Goal: Information Seeking & Learning: Learn about a topic

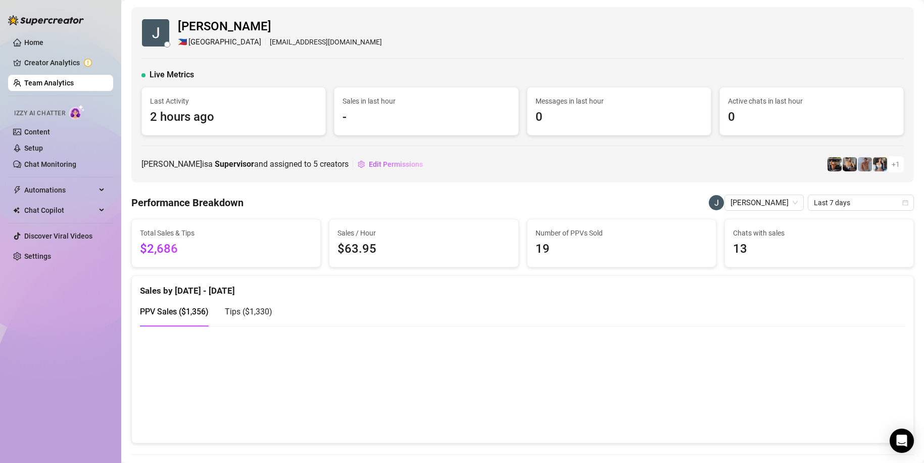
click at [29, 82] on link "Team Analytics" at bounding box center [49, 83] width 50 height 8
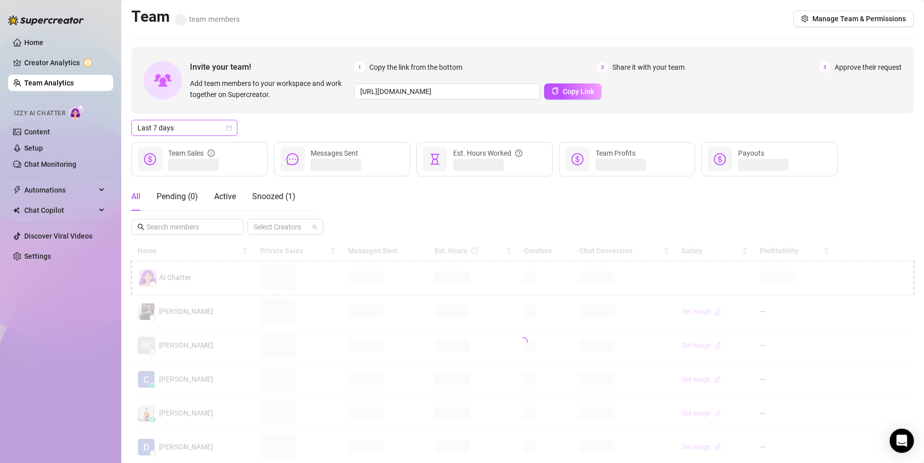
click at [195, 125] on span "Last 7 days" at bounding box center [184, 127] width 94 height 15
click at [159, 212] on div "Custom date" at bounding box center [184, 212] width 90 height 11
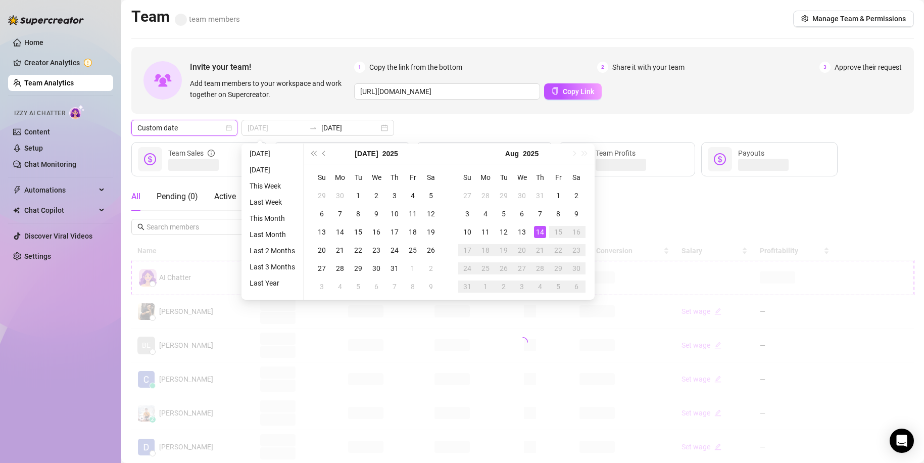
click at [538, 234] on div "14" at bounding box center [540, 232] width 12 height 12
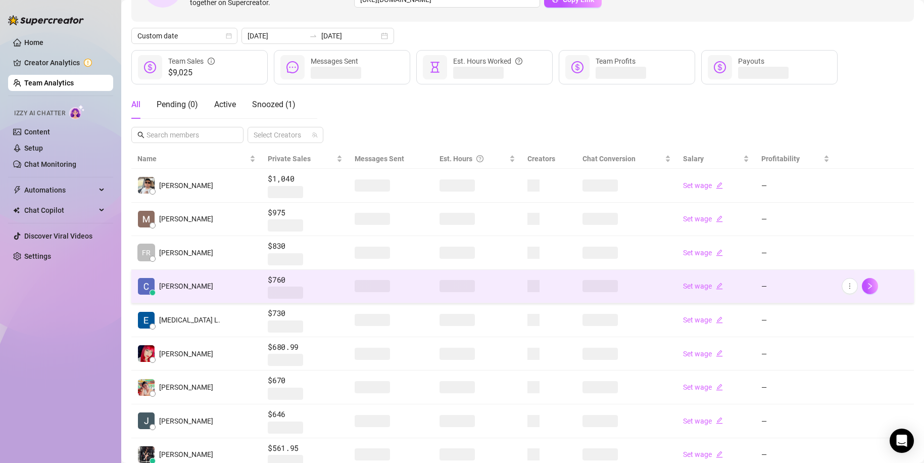
scroll to position [41, 0]
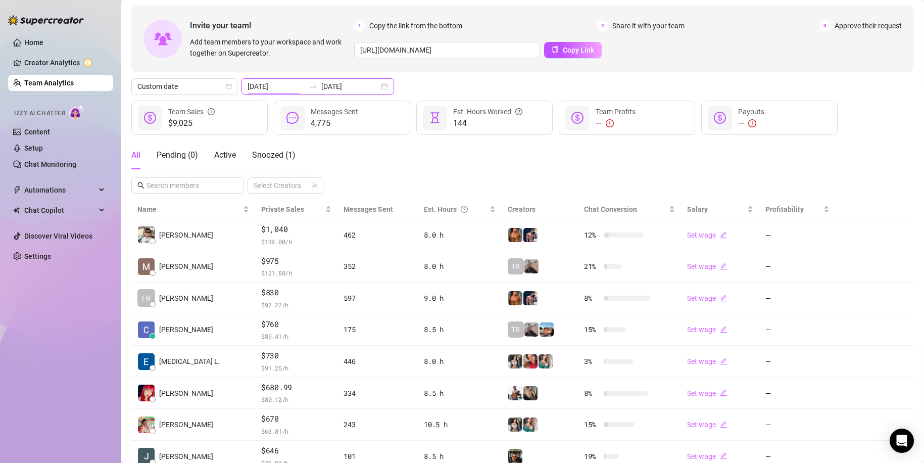
click at [299, 83] on input "2025-08-14" at bounding box center [277, 86] width 58 height 11
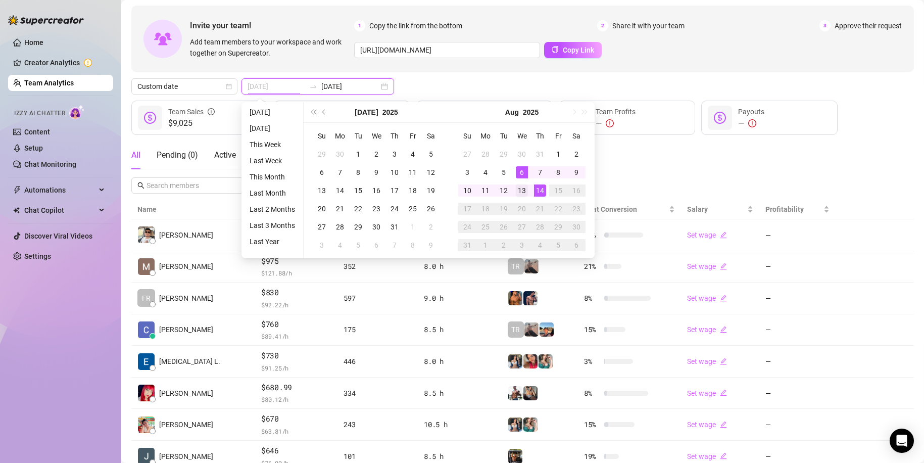
type input "2025-08-13"
click at [524, 187] on div "13" at bounding box center [522, 190] width 12 height 12
type input "2025-08-13"
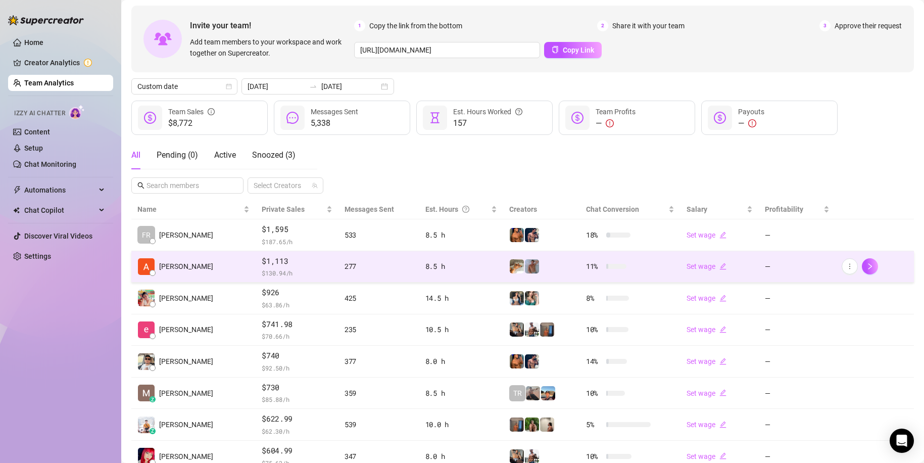
click at [297, 264] on span "$1,113" at bounding box center [297, 261] width 71 height 12
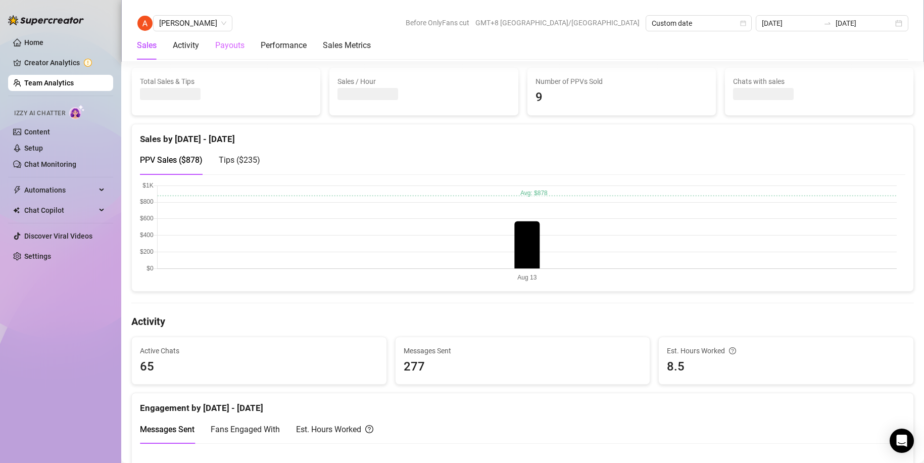
scroll to position [404, 0]
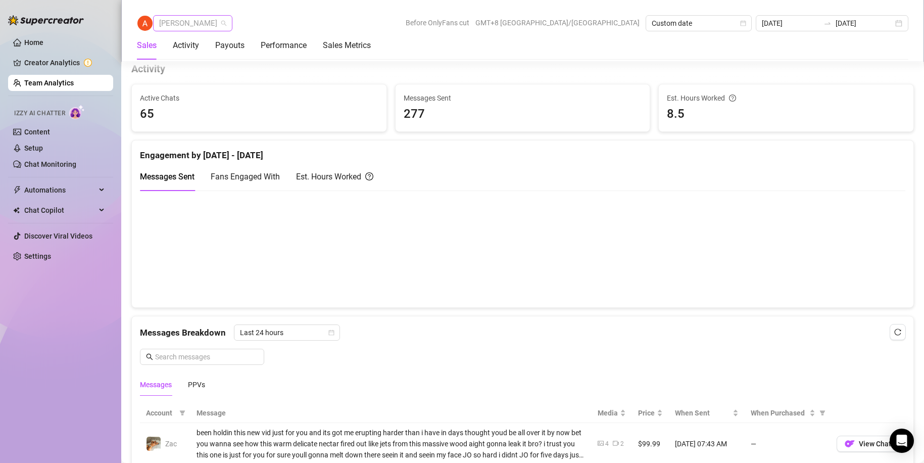
click at [198, 24] on span "Adrian Custodio" at bounding box center [192, 23] width 67 height 15
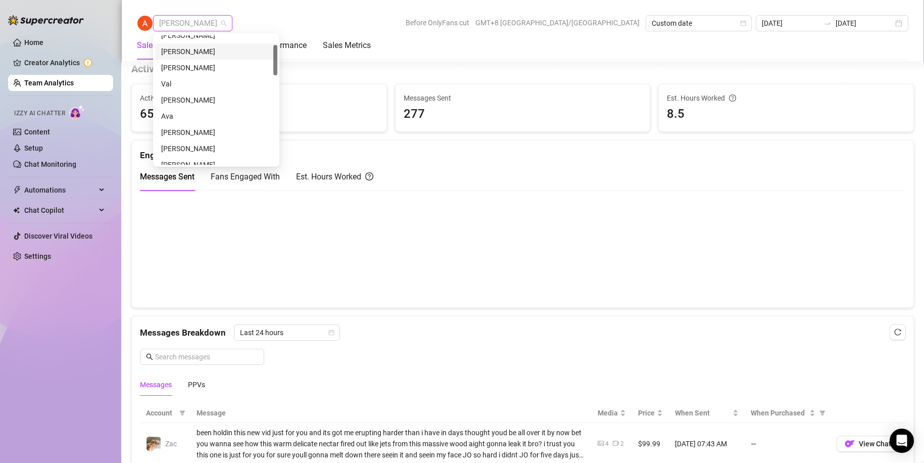
scroll to position [0, 0]
click at [188, 43] on div "Sean Carino" at bounding box center [216, 43] width 110 height 11
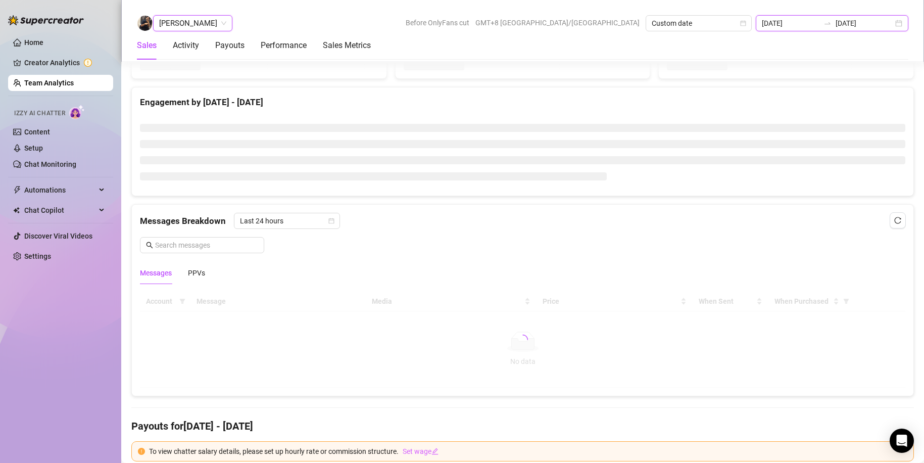
click at [819, 22] on input "2025-08-13" at bounding box center [791, 23] width 58 height 11
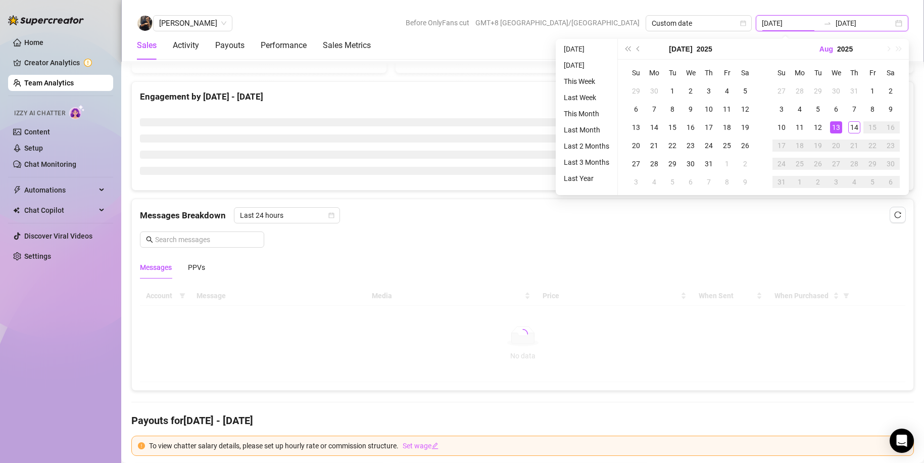
scroll to position [451, 0]
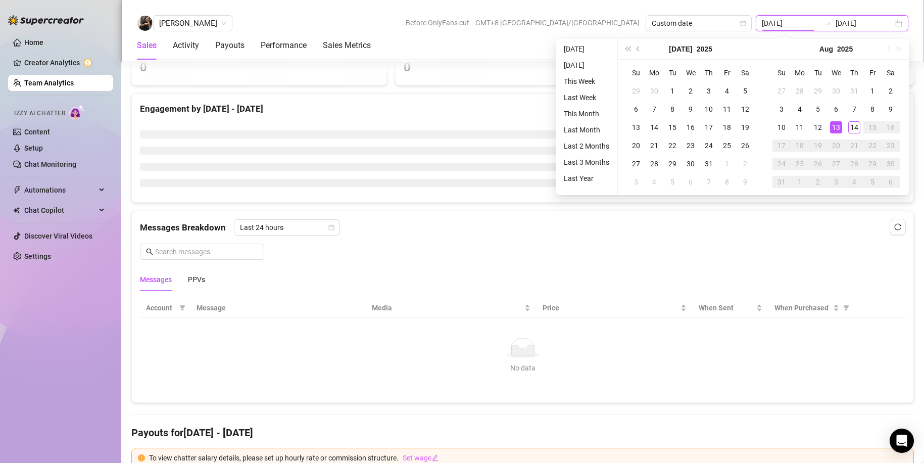
type input "2025-08-13"
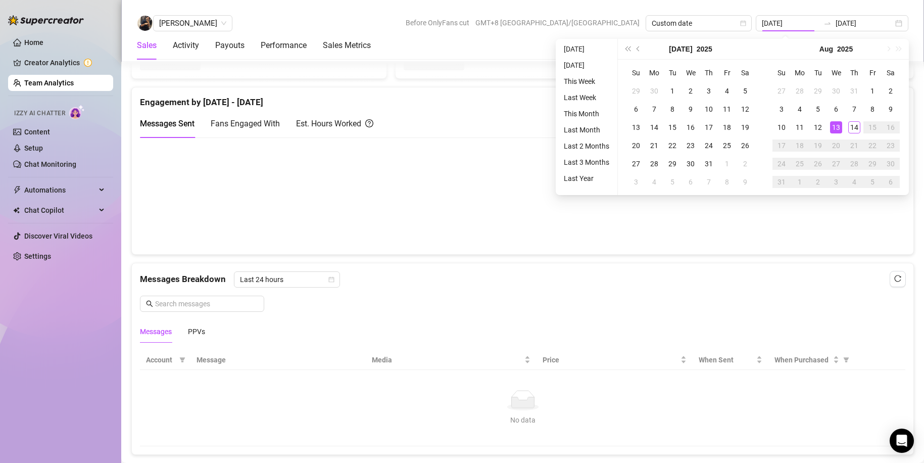
click at [92, 304] on div "Home Creator Analytics Team Analytics Izzy AI Chatter Content Setup Chat Monito…" at bounding box center [60, 227] width 105 height 454
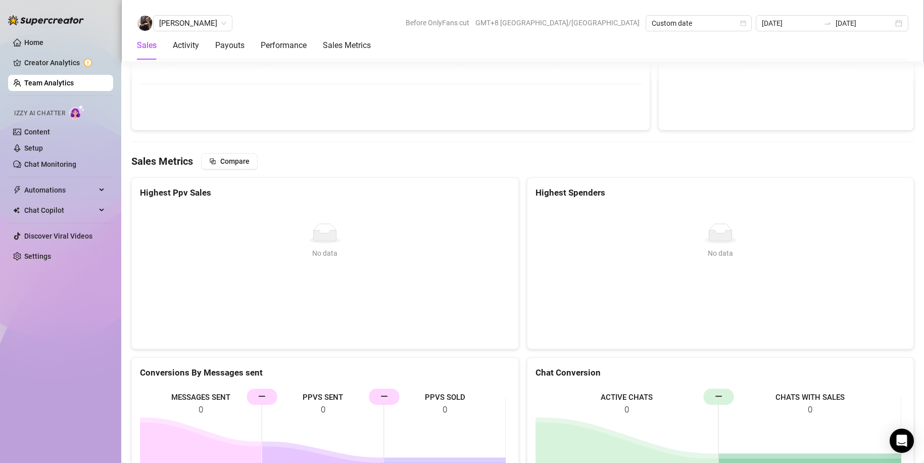
scroll to position [1414, 0]
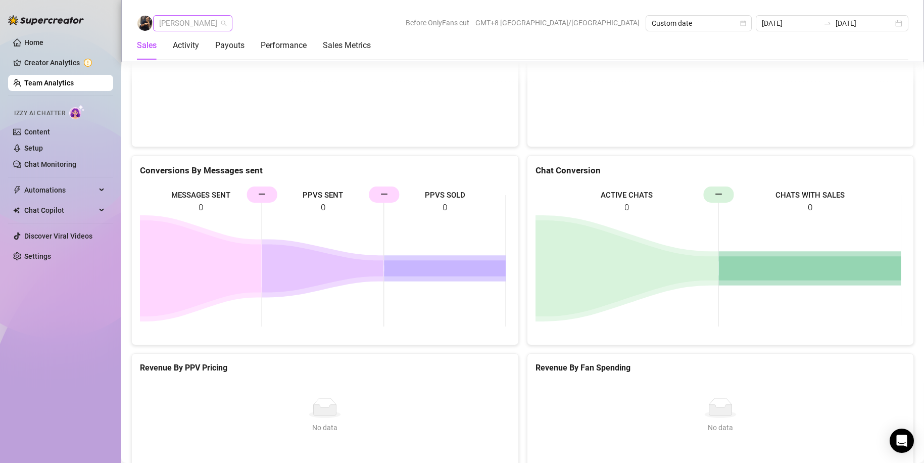
click at [186, 24] on span "Sean Carino" at bounding box center [192, 23] width 67 height 15
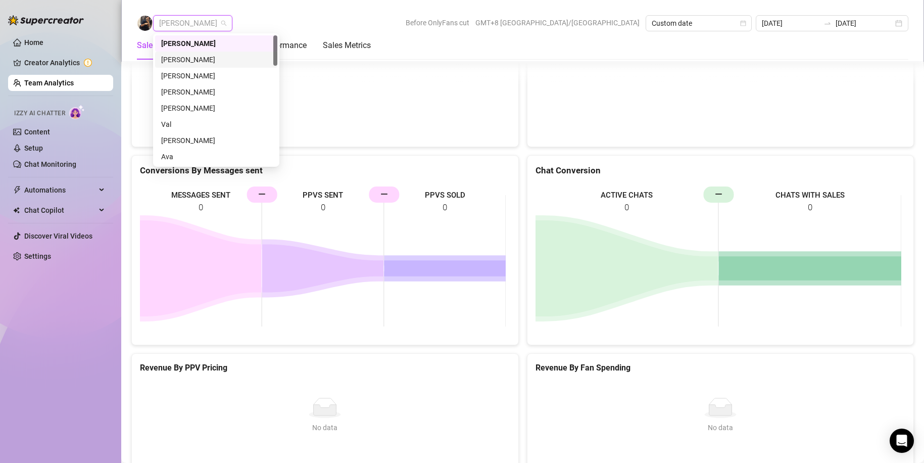
click at [186, 57] on div "Benedict Perez" at bounding box center [216, 59] width 110 height 11
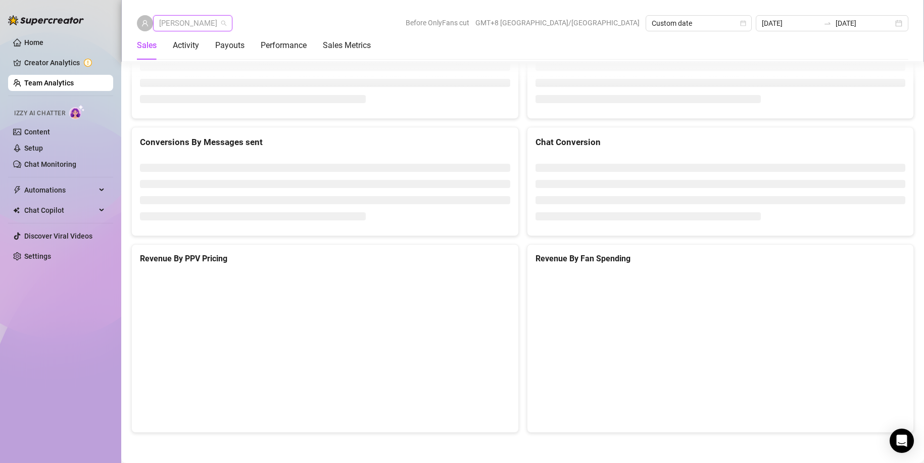
click at [186, 29] on span "Benedict Perez" at bounding box center [192, 23] width 67 height 15
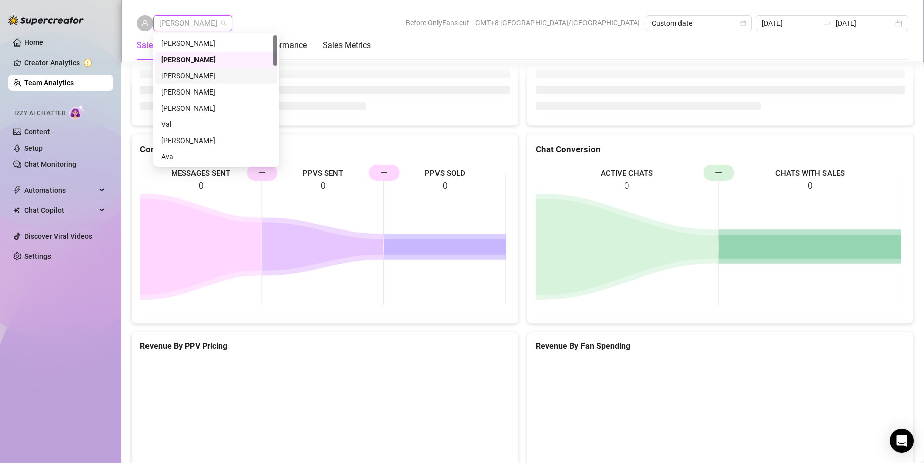
click at [195, 70] on div "Charmaine Javillonar" at bounding box center [216, 75] width 110 height 11
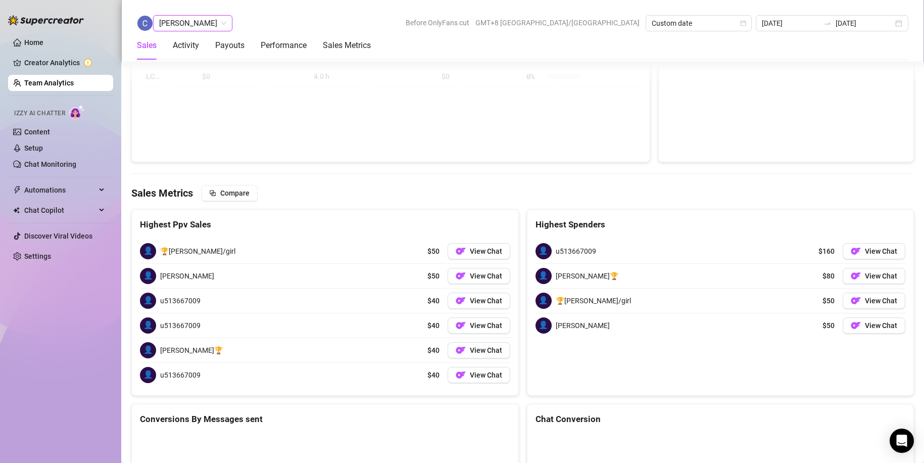
scroll to position [1642, 0]
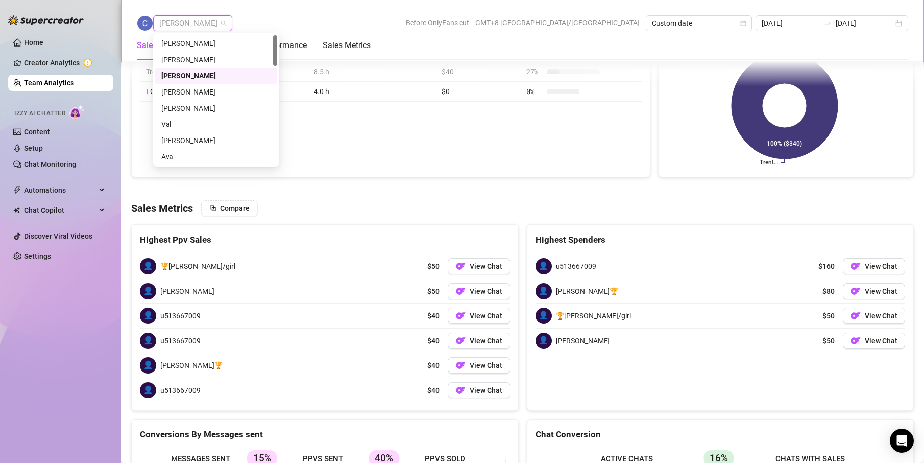
click at [213, 21] on span "Charmaine Javillonar" at bounding box center [192, 23] width 67 height 15
click at [190, 87] on div "Jayson Roa" at bounding box center [216, 91] width 110 height 11
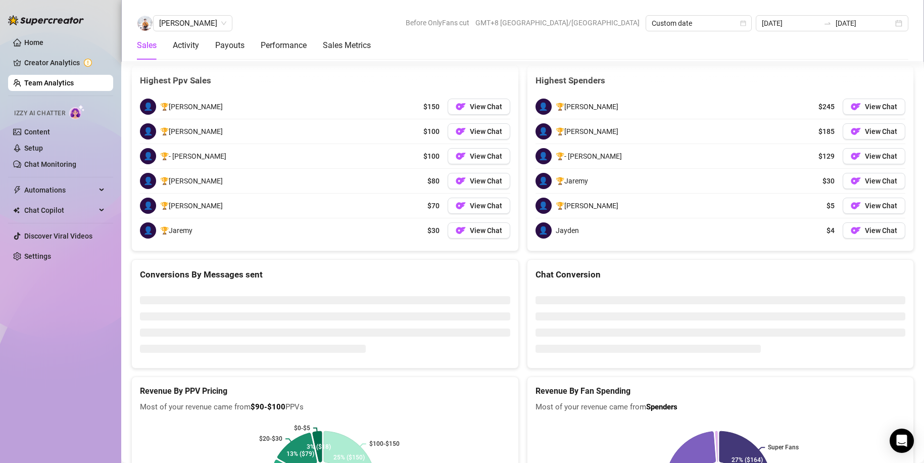
scroll to position [1633, 0]
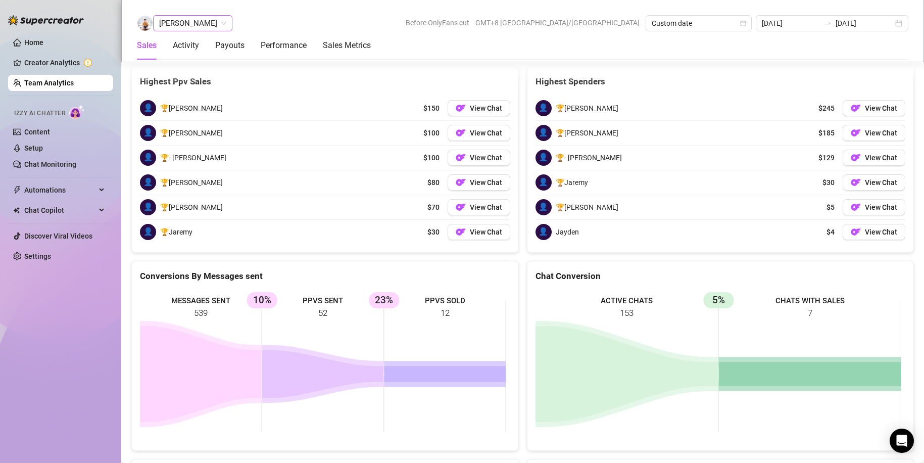
click at [199, 21] on span "Jayson Roa" at bounding box center [192, 23] width 67 height 15
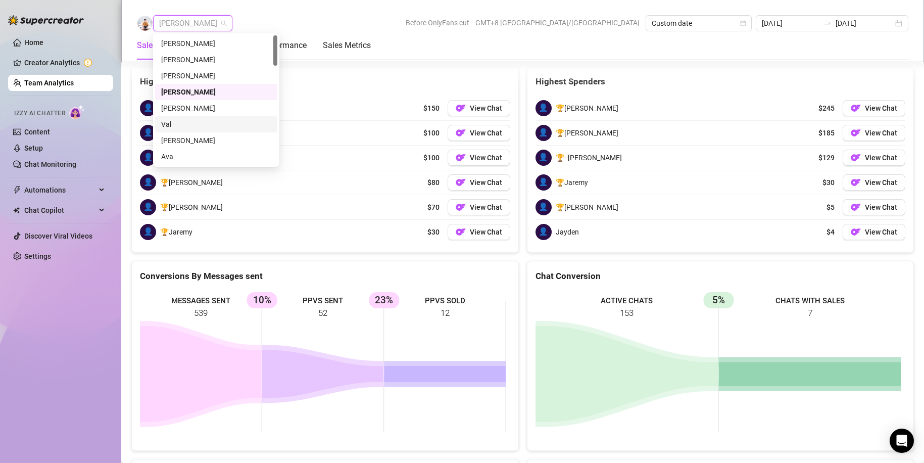
click at [171, 120] on div "Val" at bounding box center [216, 124] width 110 height 11
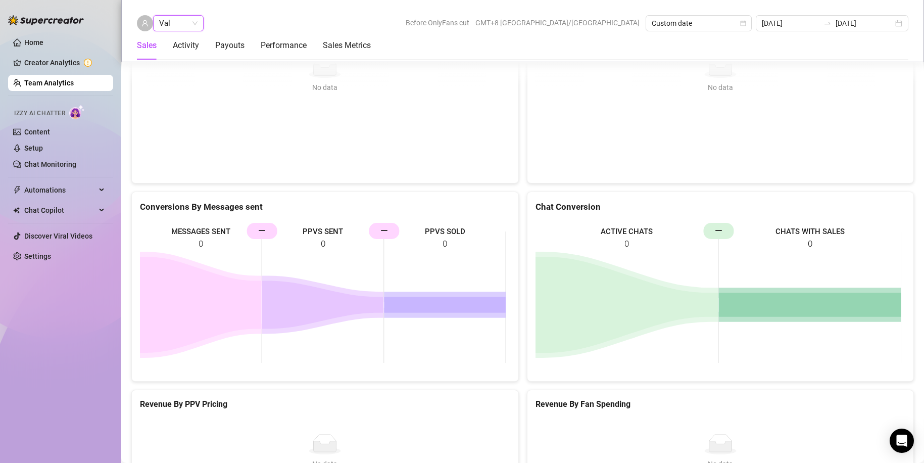
scroll to position [1379, 0]
click at [263, 22] on div "Val Val Before OnlyFans cut GMT+8 Asia/Taipei Custom date 2025-08-13 2025-08-13" at bounding box center [522, 23] width 771 height 16
click at [405, 16] on div "Val Before OnlyFans cut GMT+8 Asia/Taipei Custom date 2025-08-13 2025-08-13 Sal…" at bounding box center [522, 31] width 803 height 62
click at [176, 22] on span "Val" at bounding box center [178, 23] width 38 height 15
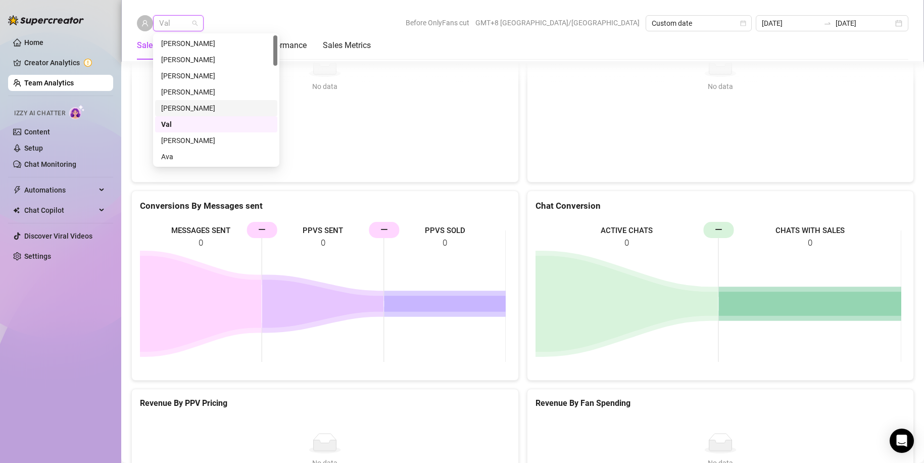
scroll to position [51, 0]
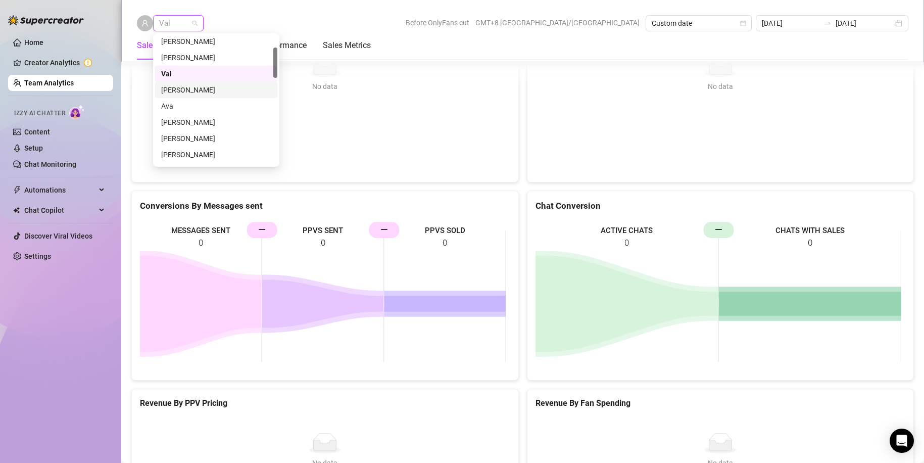
click at [180, 87] on div "Aira Marie" at bounding box center [216, 89] width 110 height 11
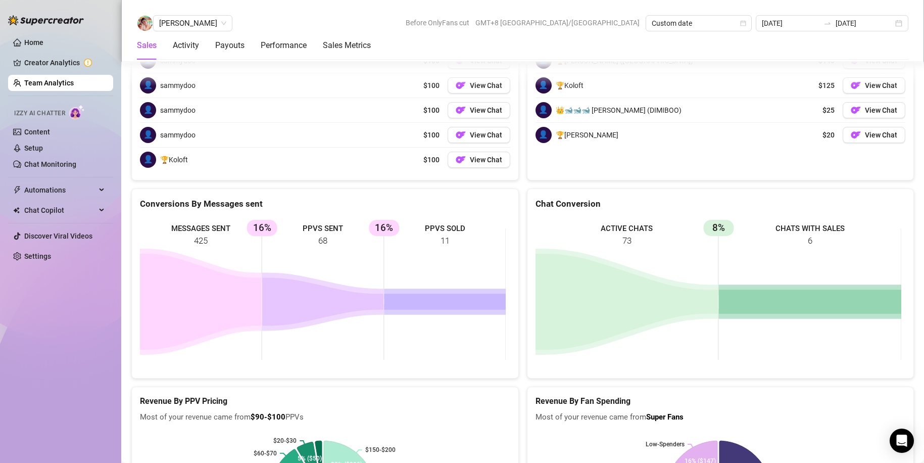
scroll to position [1573, 0]
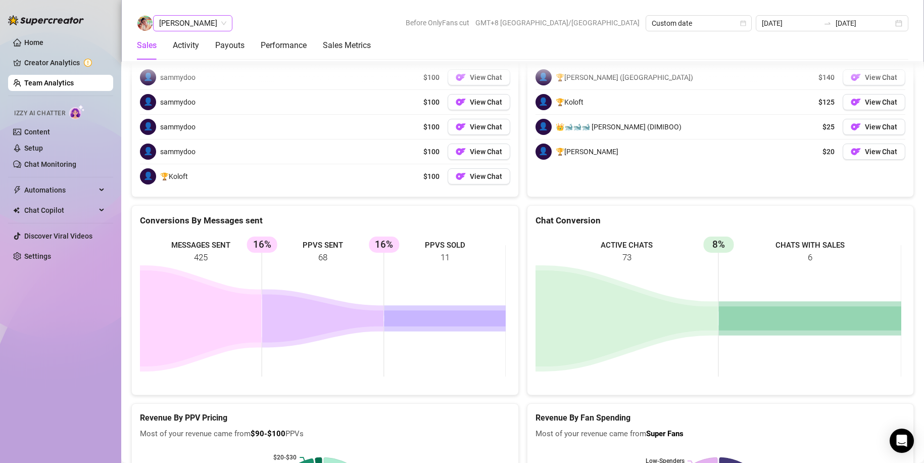
click at [186, 22] on span "Aira Marie" at bounding box center [192, 23] width 67 height 15
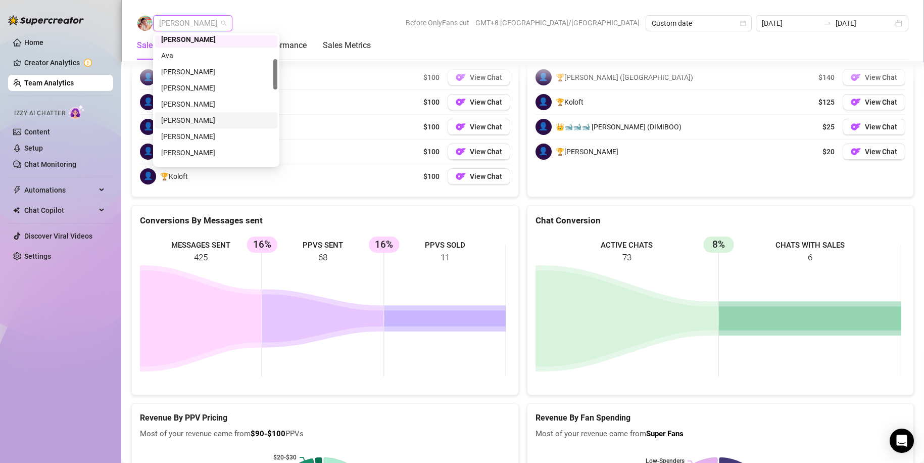
scroll to position [51, 0]
click at [186, 122] on div "Chloe Louise" at bounding box center [216, 122] width 110 height 11
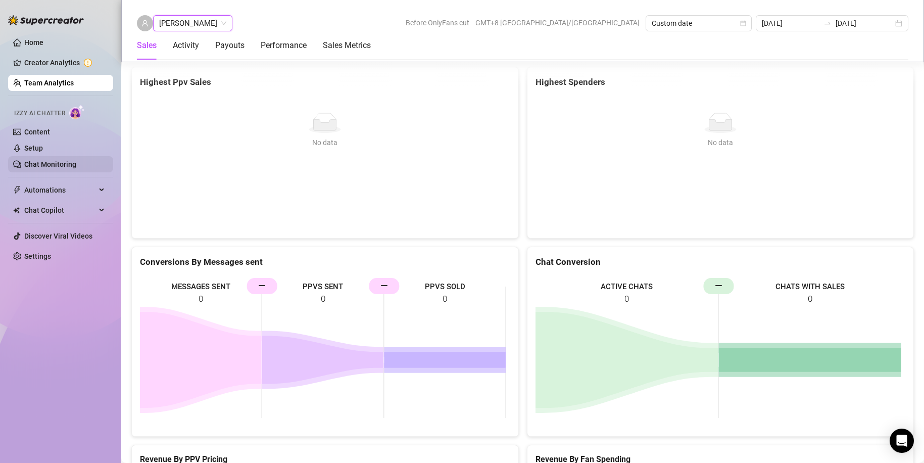
scroll to position [1684, 0]
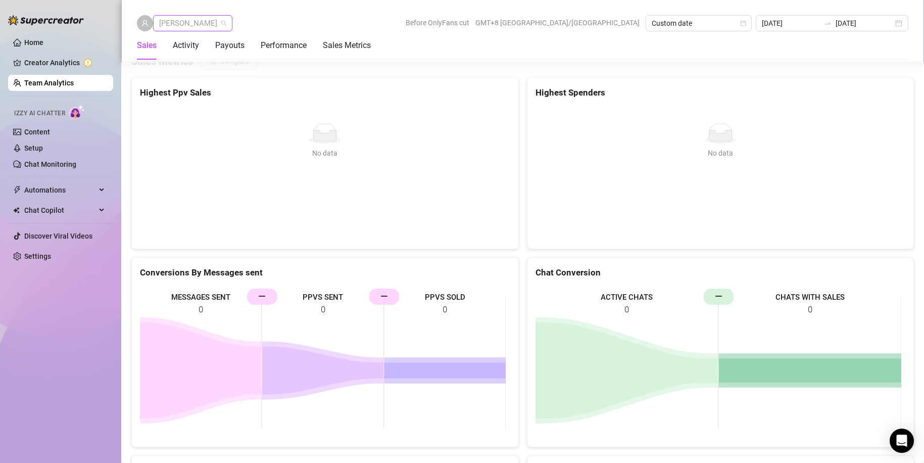
click at [191, 22] on span "Chloe Louise" at bounding box center [192, 23] width 67 height 15
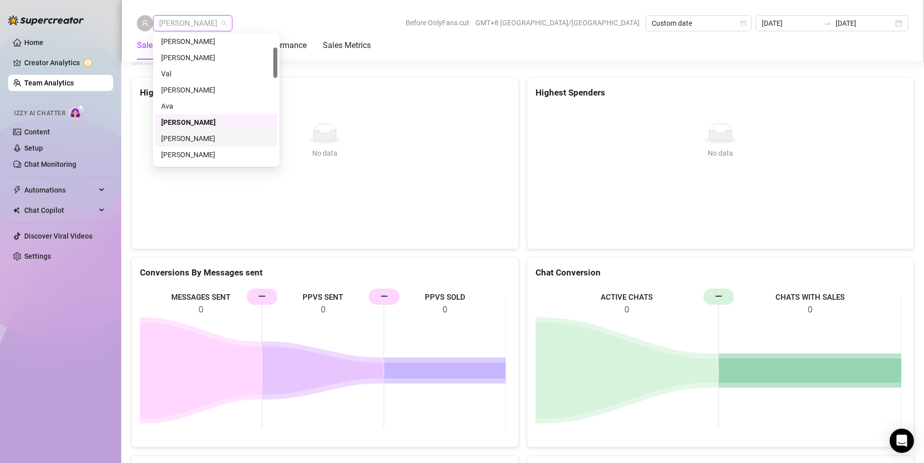
click at [183, 137] on div "Enrique S." at bounding box center [216, 138] width 110 height 11
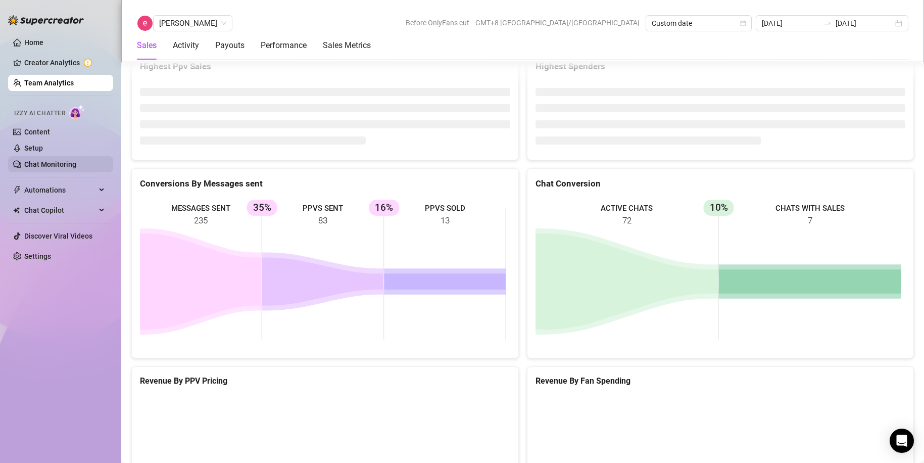
scroll to position [1373, 0]
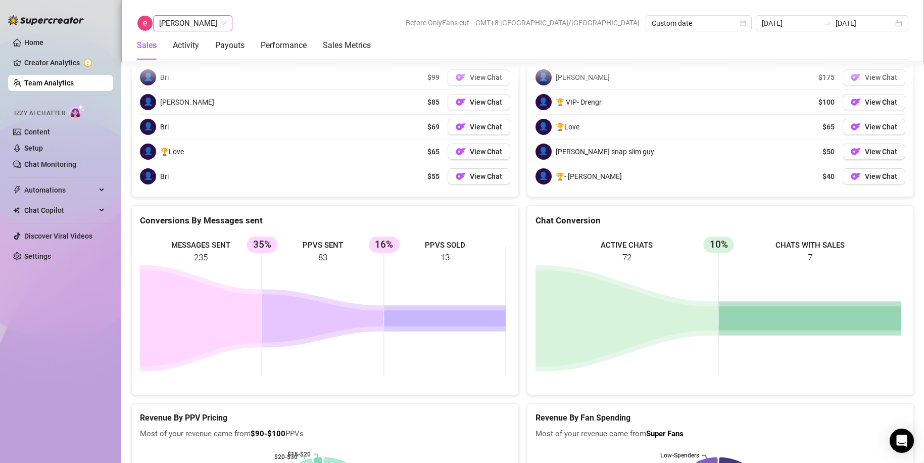
click at [168, 22] on span "Enrique S." at bounding box center [192, 23] width 67 height 15
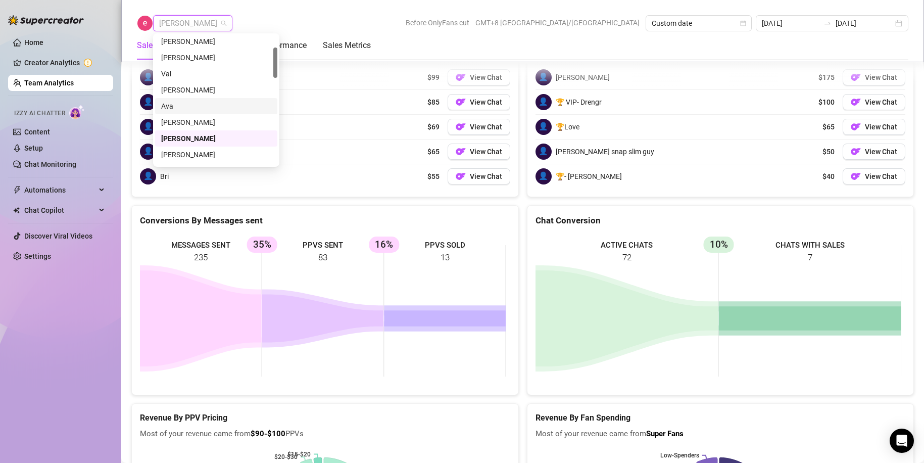
scroll to position [101, 0]
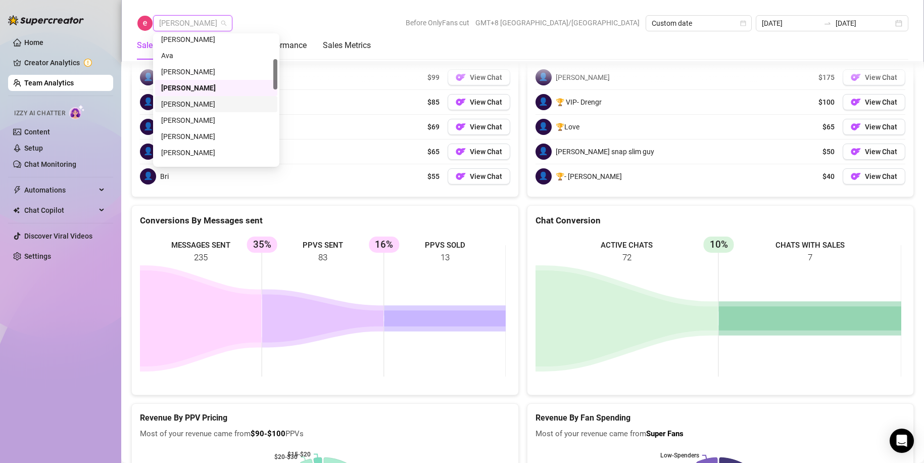
click at [187, 101] on div "[PERSON_NAME]" at bounding box center [216, 104] width 110 height 11
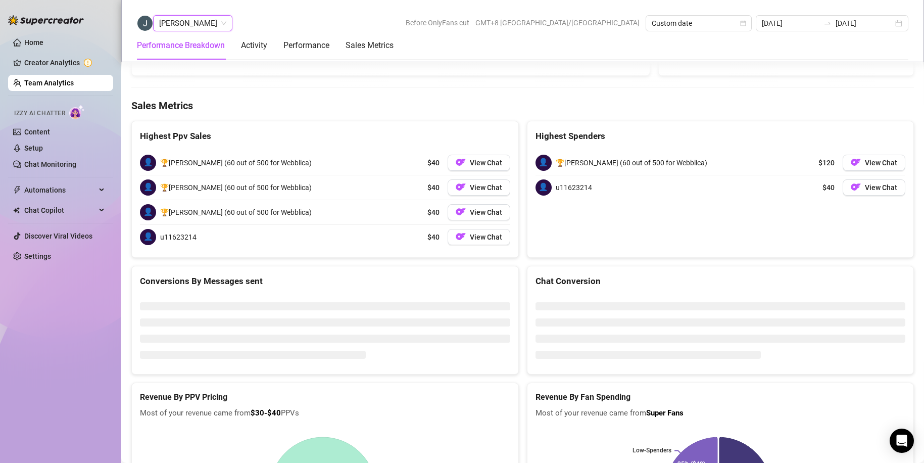
scroll to position [1418, 0]
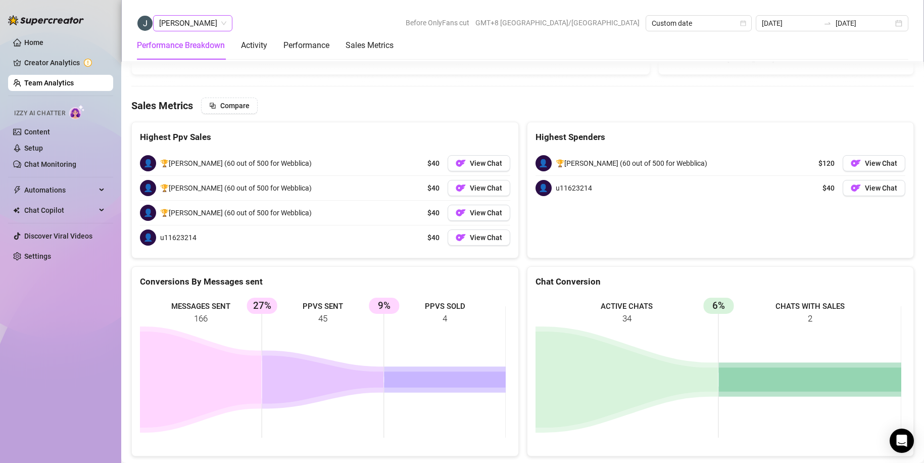
click at [181, 25] on span "[PERSON_NAME]" at bounding box center [192, 23] width 67 height 15
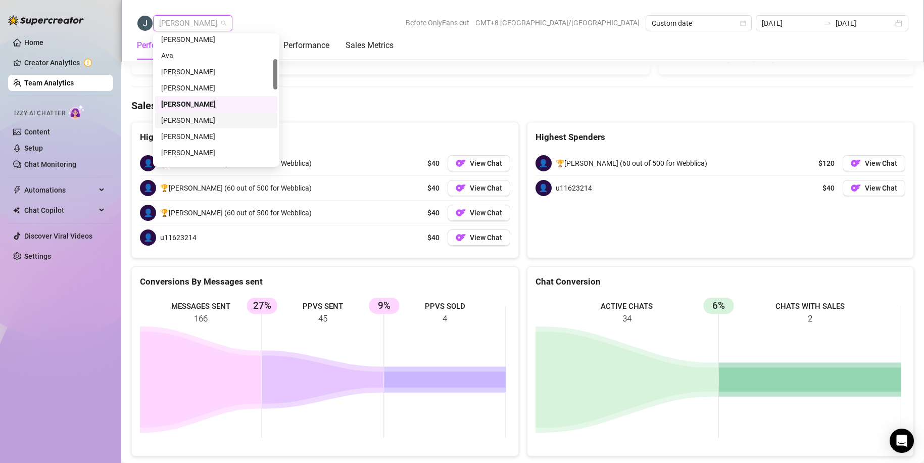
click at [195, 119] on div "Frank Vincent Coco" at bounding box center [216, 120] width 110 height 11
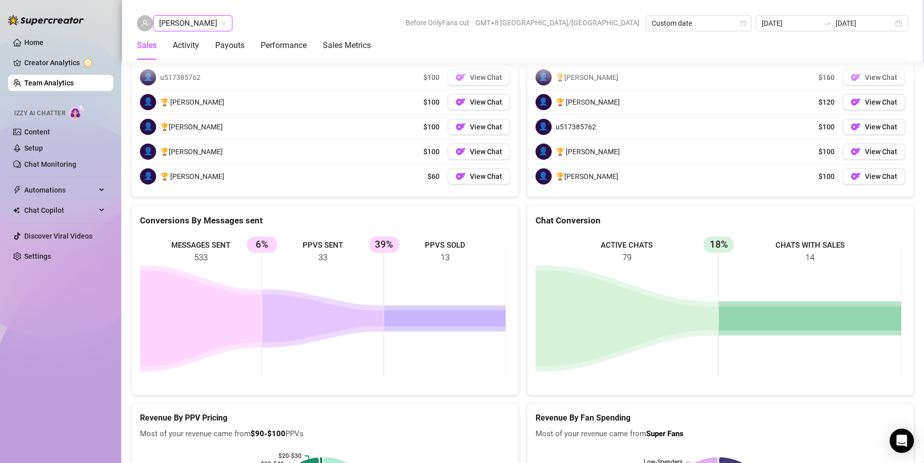
scroll to position [1652, 0]
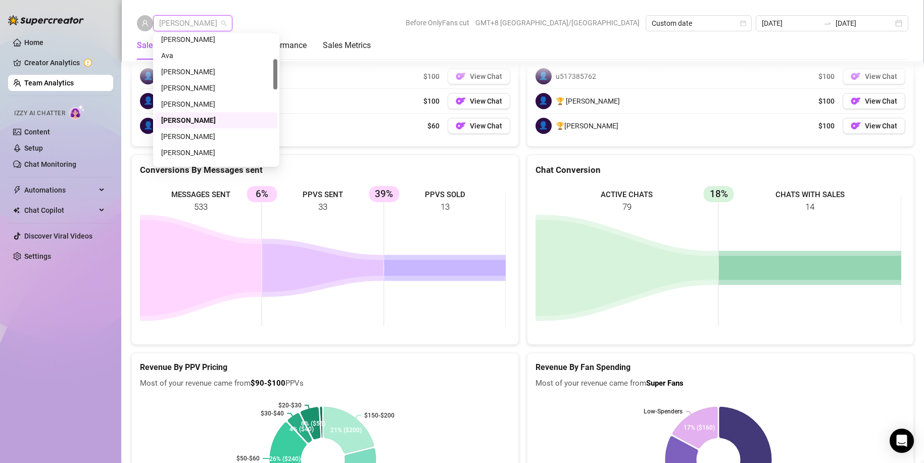
click at [211, 22] on span "Frank Vincent Coco" at bounding box center [192, 23] width 67 height 15
click at [173, 118] on div "Rupert T." at bounding box center [216, 118] width 110 height 11
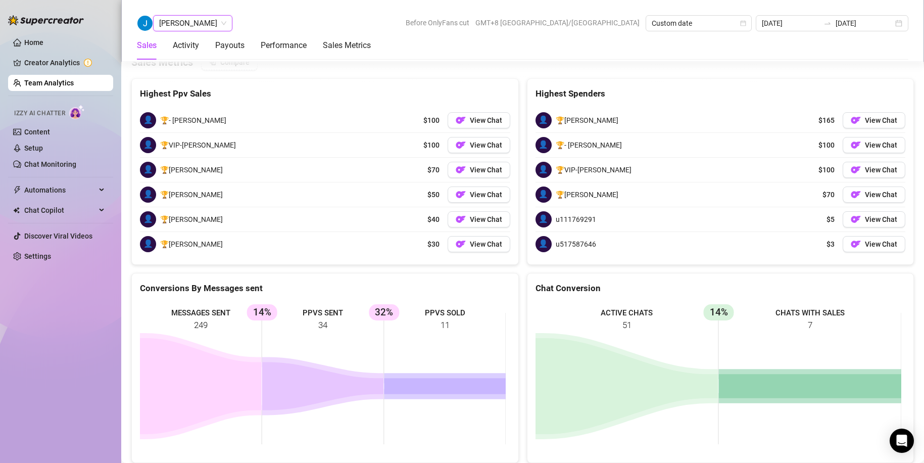
scroll to position [1633, 0]
click at [181, 28] on span "Rupert T." at bounding box center [192, 23] width 67 height 15
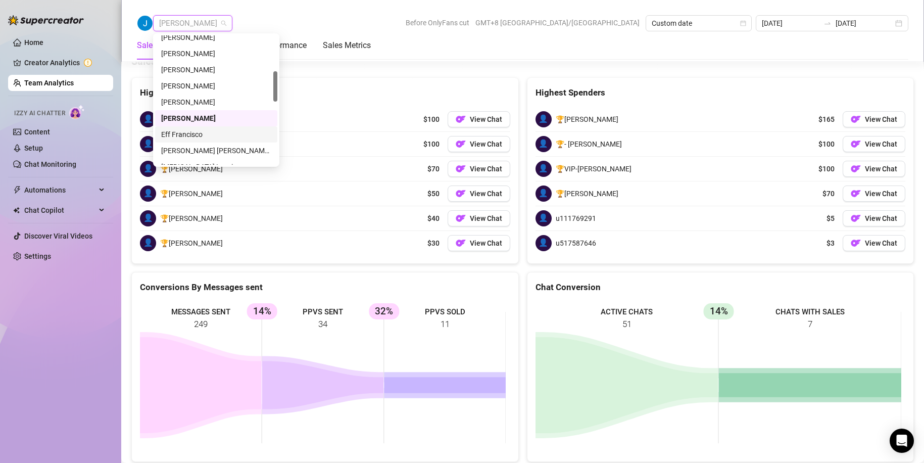
click at [176, 130] on div "Eff Francisco" at bounding box center [216, 134] width 110 height 11
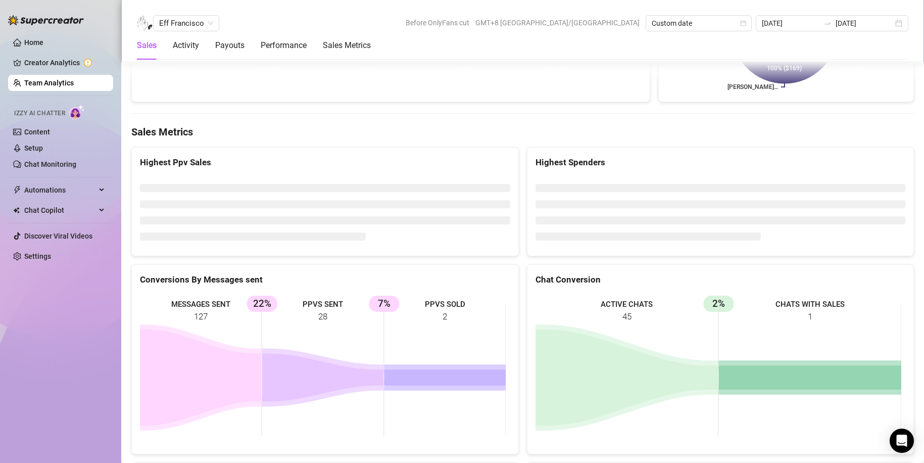
scroll to position [1607, 0]
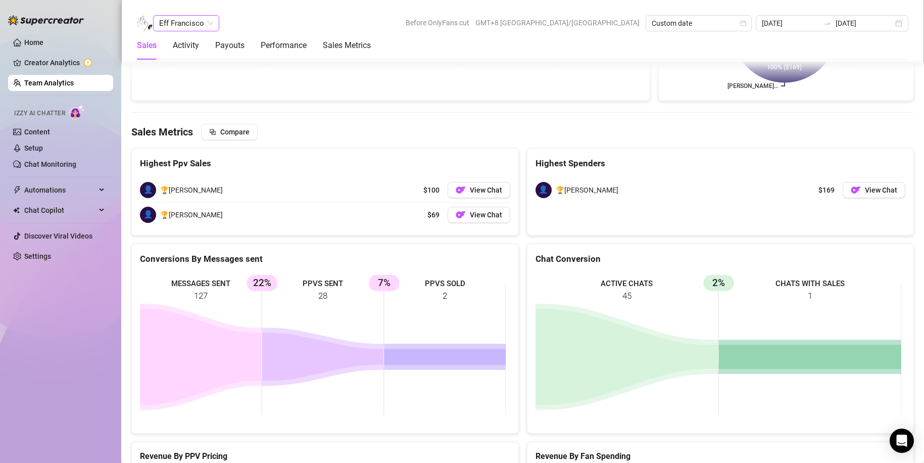
click at [184, 20] on span "Eff Francisco" at bounding box center [186, 23] width 54 height 15
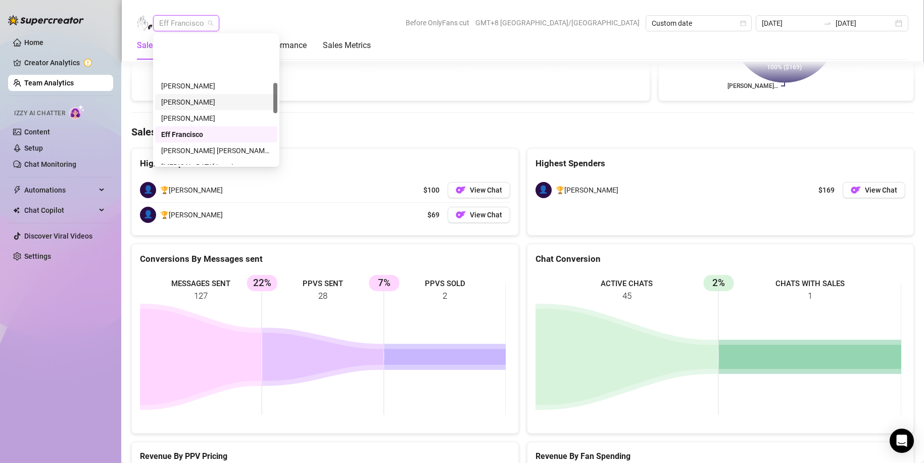
scroll to position [202, 0]
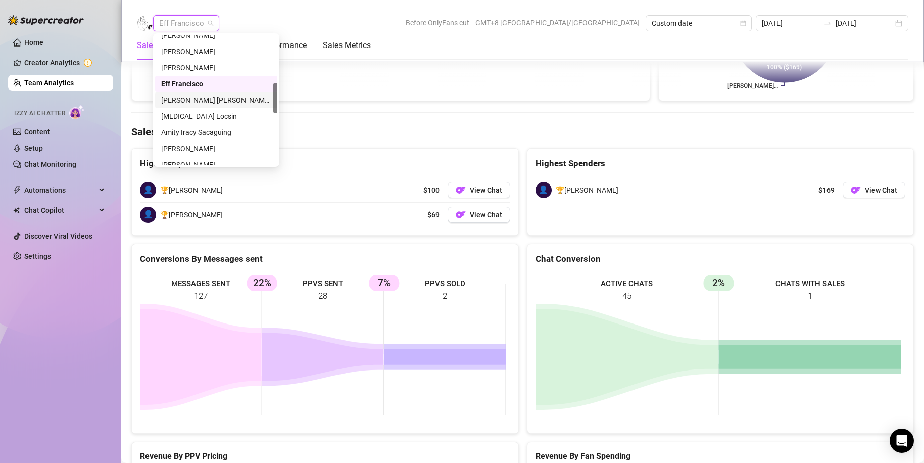
click at [187, 97] on div "Rick Gino Tarcena" at bounding box center [216, 99] width 110 height 11
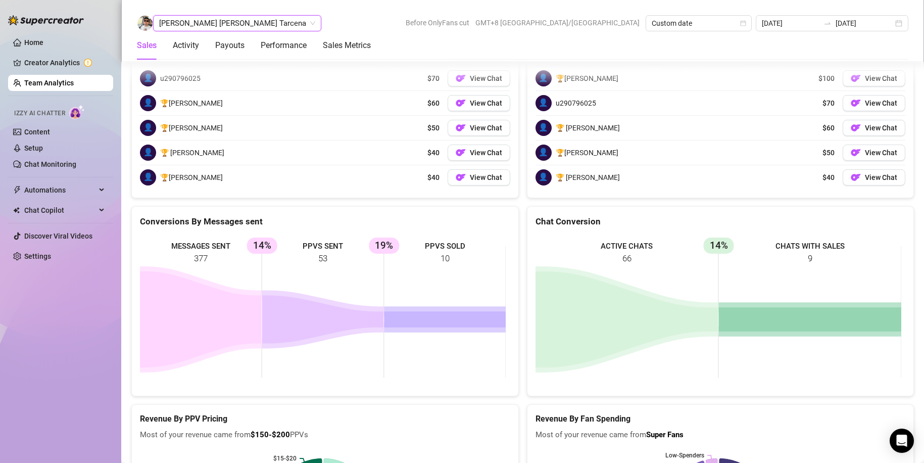
scroll to position [1573, 0]
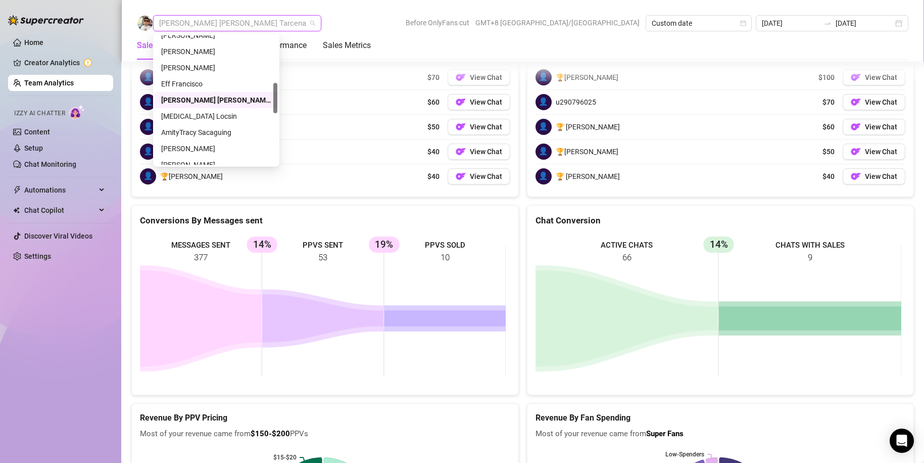
click at [217, 25] on span "Rick Gino Tarcena" at bounding box center [237, 23] width 156 height 15
click at [184, 116] on div "Exon Locsin" at bounding box center [216, 116] width 110 height 11
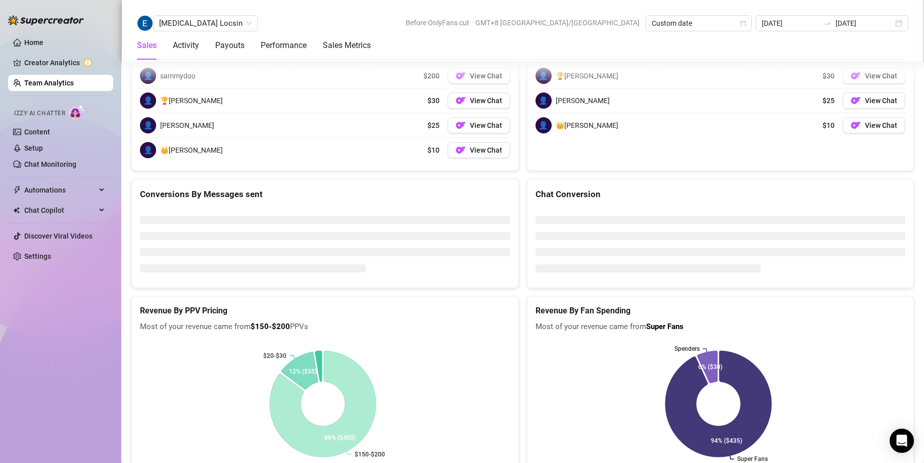
scroll to position [1573, 0]
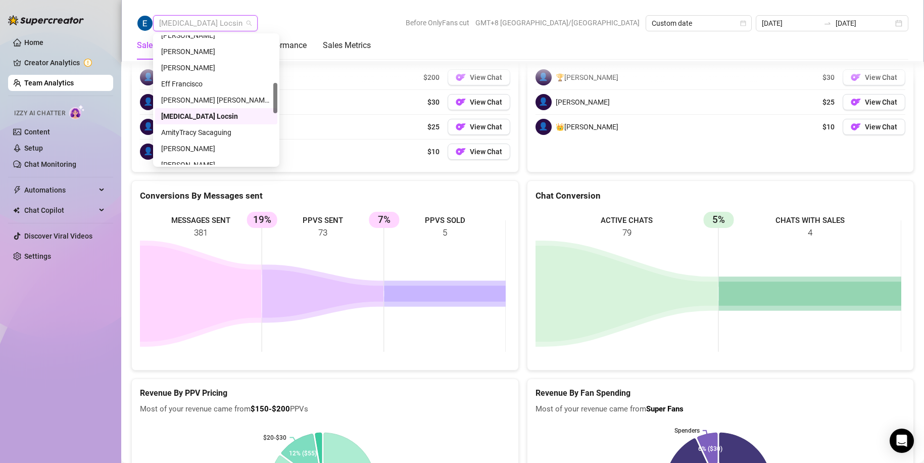
click at [201, 17] on span "Exon Locsin" at bounding box center [205, 23] width 92 height 15
click at [207, 130] on div "AmityTracy Sacaguing" at bounding box center [216, 132] width 110 height 11
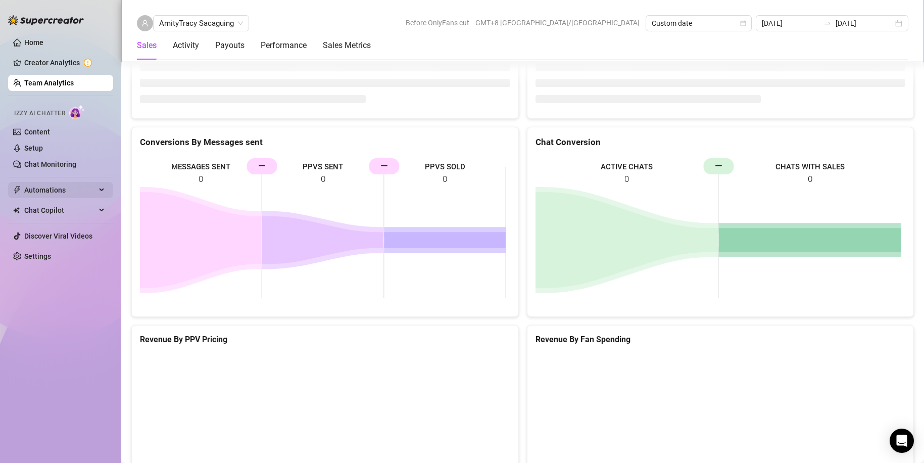
scroll to position [1379, 0]
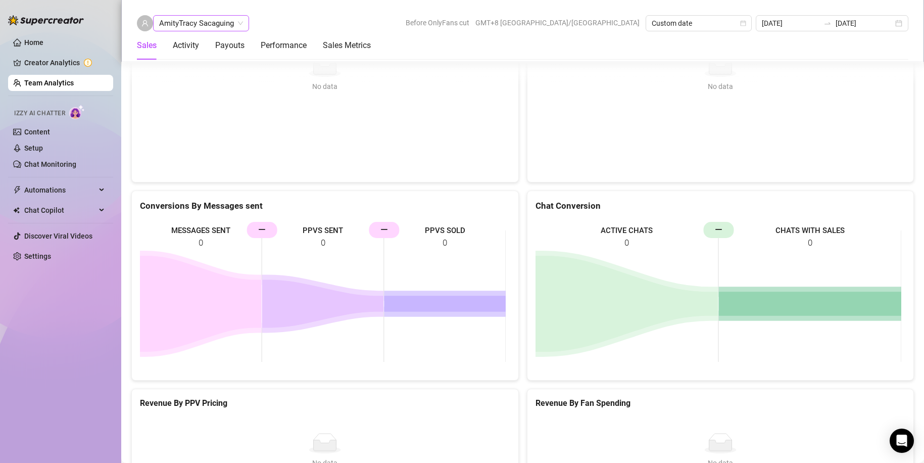
click at [216, 21] on span "AmityTracy Sacaguing" at bounding box center [201, 23] width 84 height 15
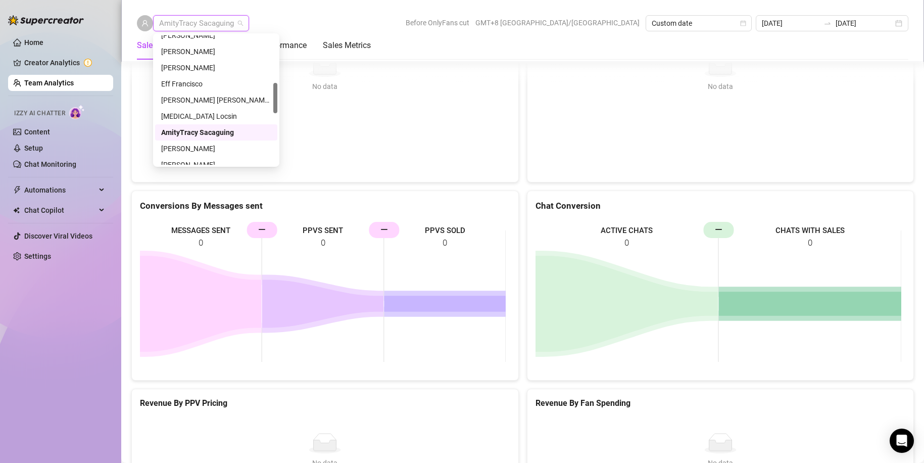
scroll to position [253, 0]
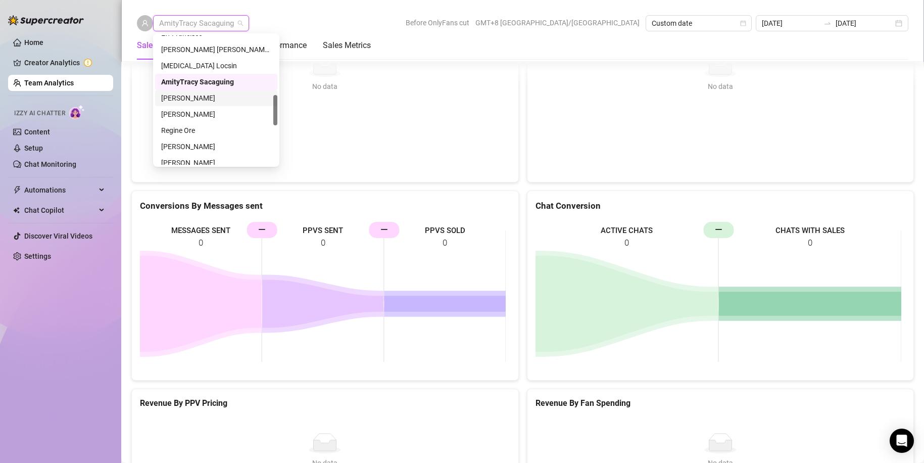
click at [200, 97] on div "Mary Jane Moreno" at bounding box center [216, 97] width 110 height 11
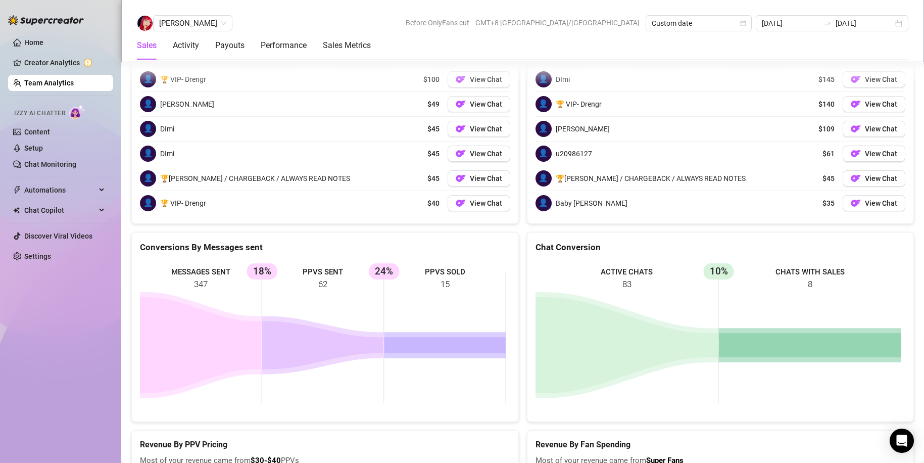
scroll to position [1702, 0]
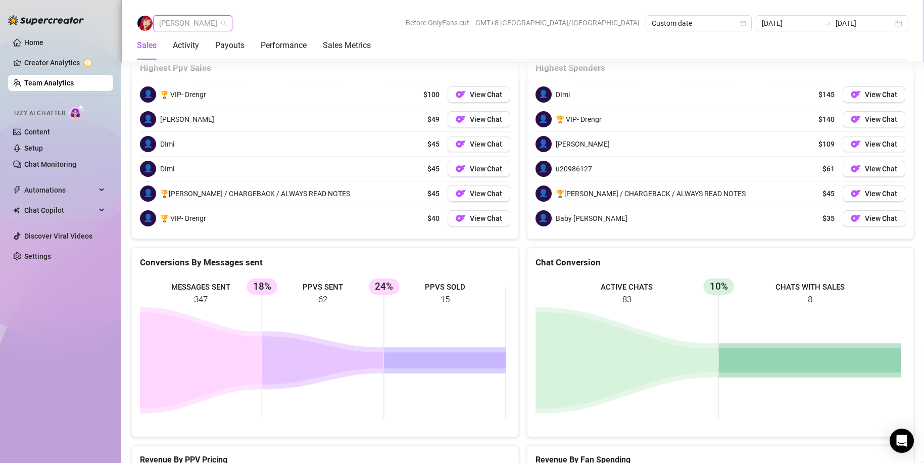
click at [222, 16] on span "Mary Jane Moreno" at bounding box center [192, 23] width 67 height 15
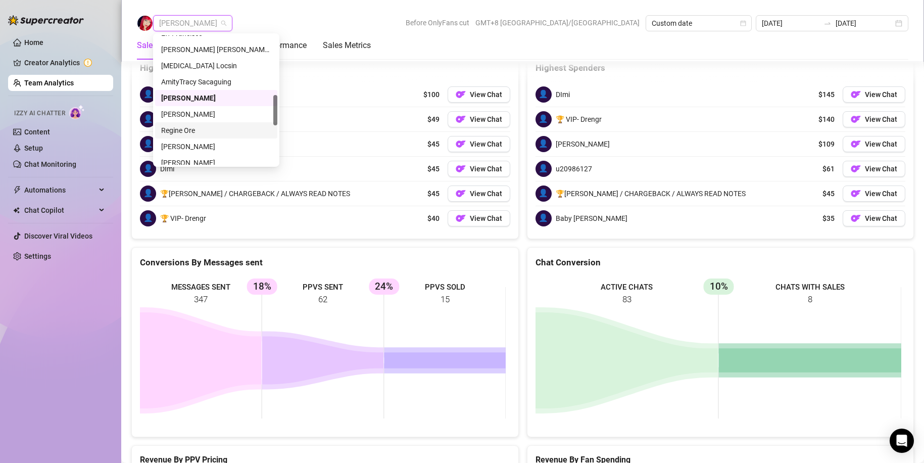
click at [181, 125] on div "Regine Ore" at bounding box center [216, 130] width 110 height 11
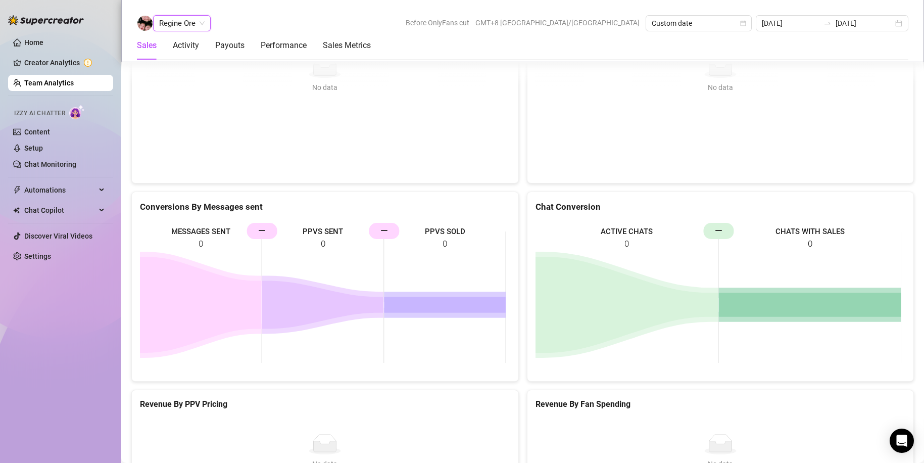
scroll to position [1379, 0]
click at [72, 307] on div "Home Creator Analytics Team Analytics Izzy AI Chatter Content Setup Chat Monito…" at bounding box center [60, 227] width 105 height 454
click at [181, 26] on span "Regine Ore" at bounding box center [181, 23] width 45 height 15
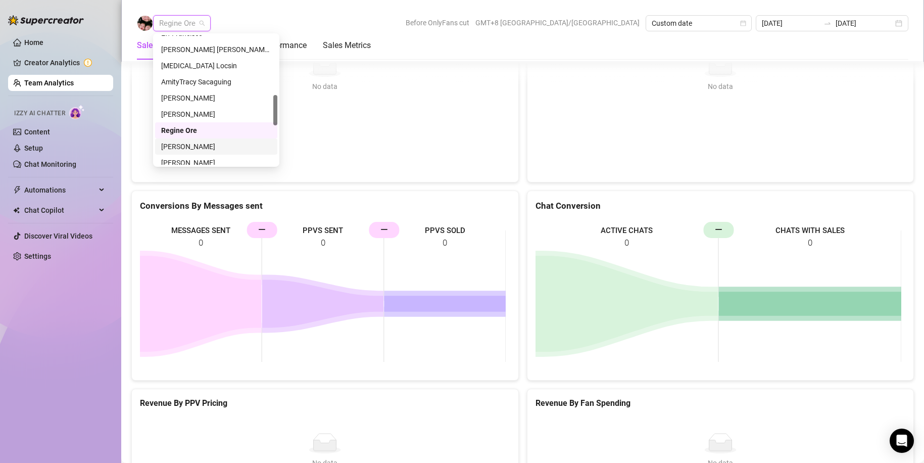
click at [191, 146] on div "Adrian Custodio" at bounding box center [216, 146] width 110 height 11
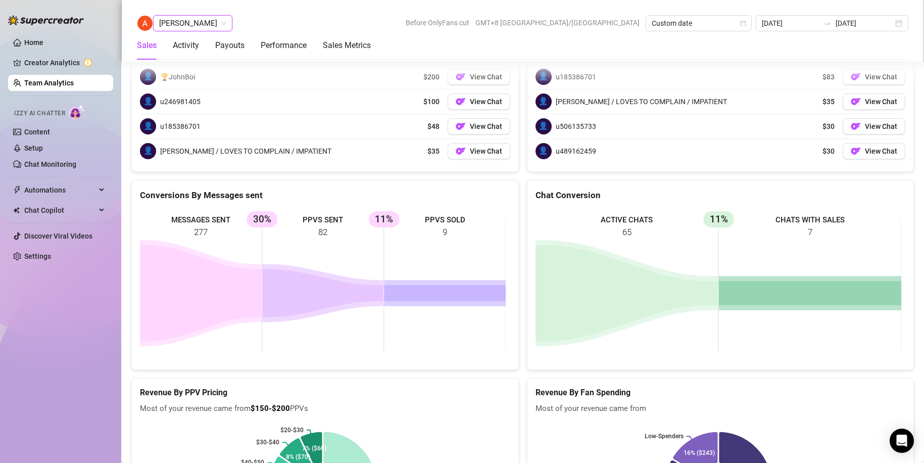
scroll to position [1727, 0]
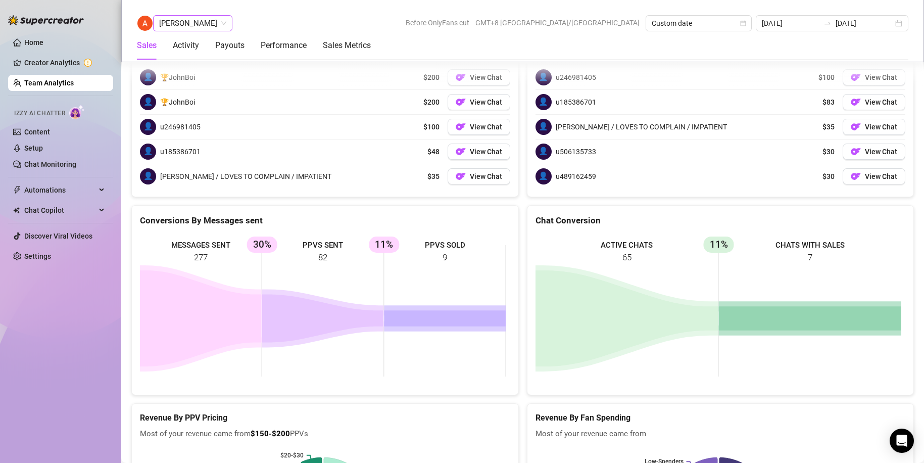
click at [208, 27] on span "Adrian Custodio" at bounding box center [192, 23] width 67 height 15
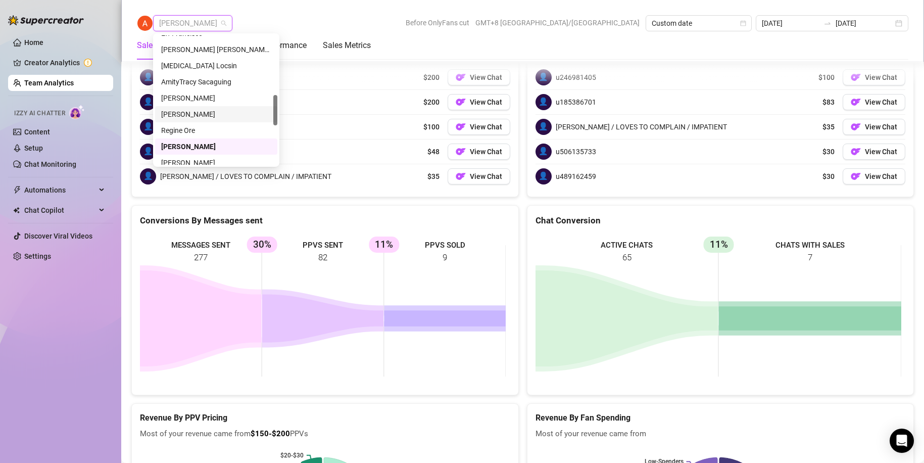
scroll to position [303, 0]
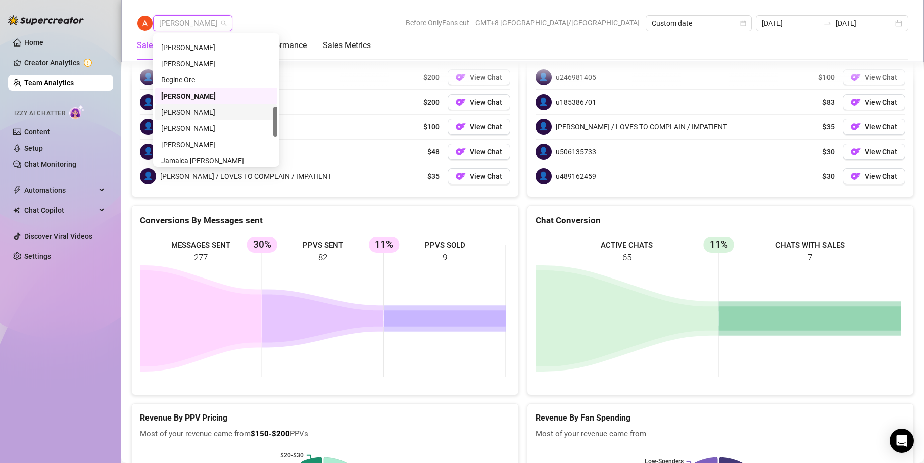
click at [196, 107] on div "Arianna Aguilar" at bounding box center [216, 112] width 110 height 11
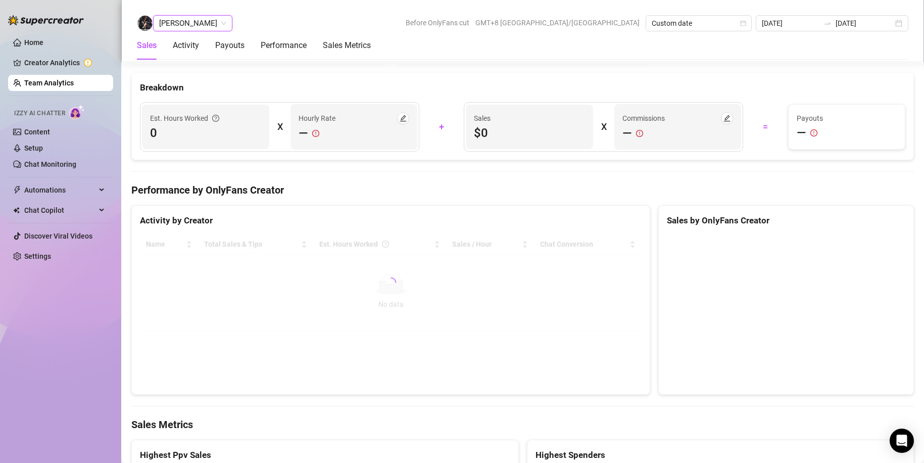
scroll to position [1656, 0]
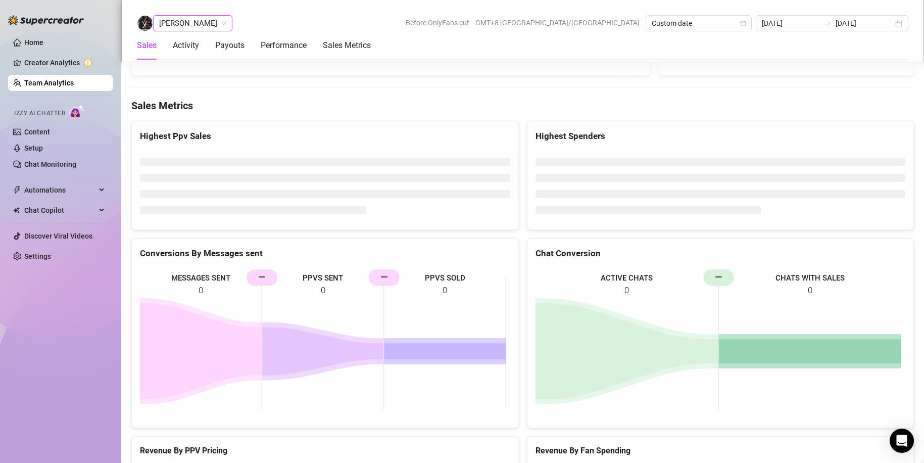
click at [202, 20] on span "Arianna Aguilar" at bounding box center [192, 23] width 67 height 15
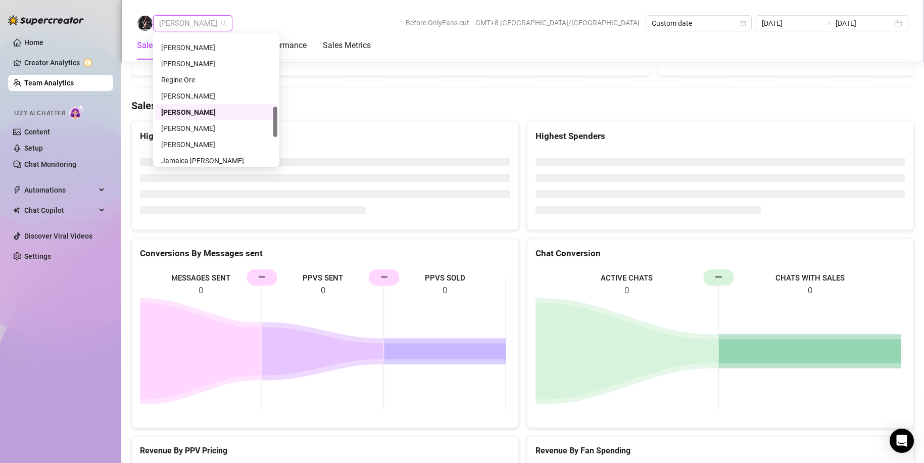
click at [265, 19] on div "Arianna Aguilar Before OnlyFans cut GMT+8 Asia/Taipei Custom date 2025-08-13 20…" at bounding box center [522, 23] width 771 height 16
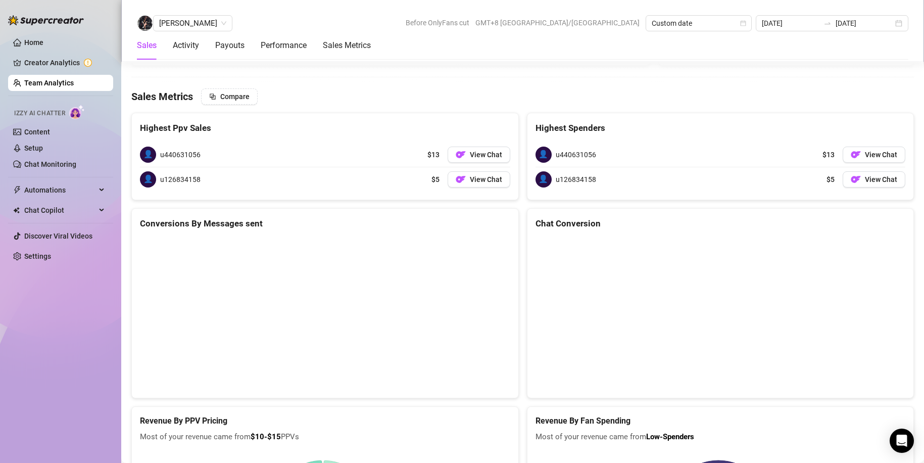
scroll to position [1633, 0]
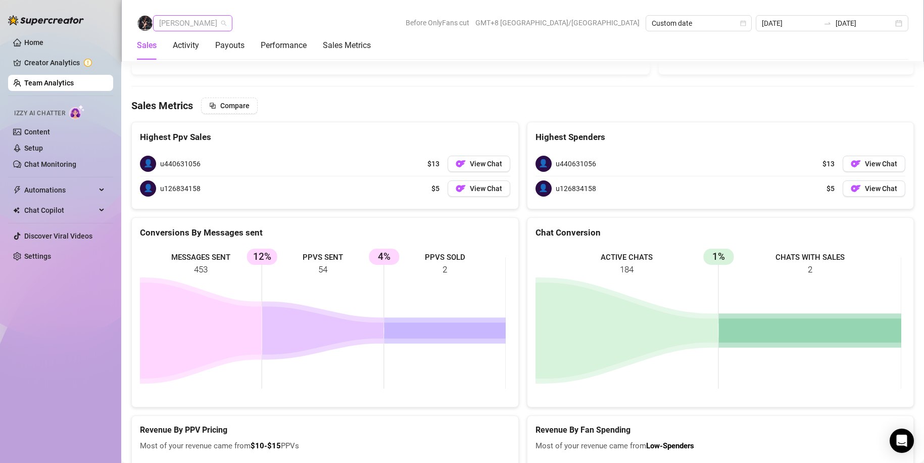
click at [198, 20] on span "Arianna Aguilar" at bounding box center [192, 23] width 67 height 15
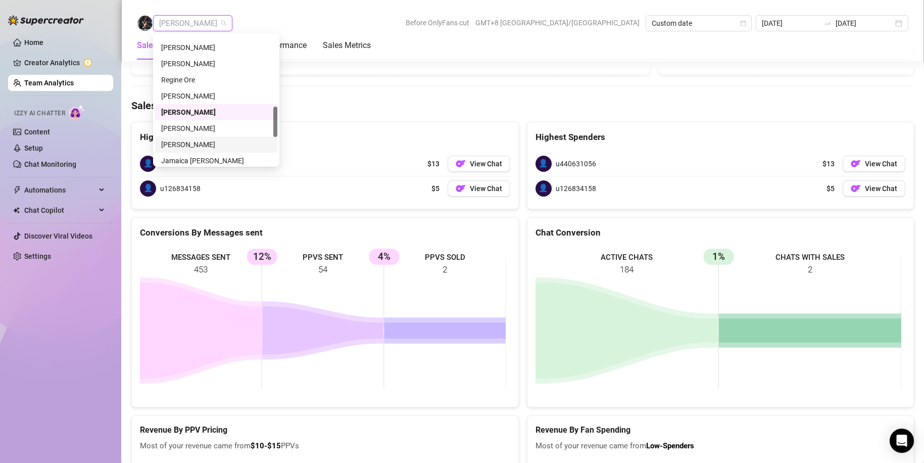
click at [186, 143] on div "Janela Dela Pena" at bounding box center [216, 144] width 110 height 11
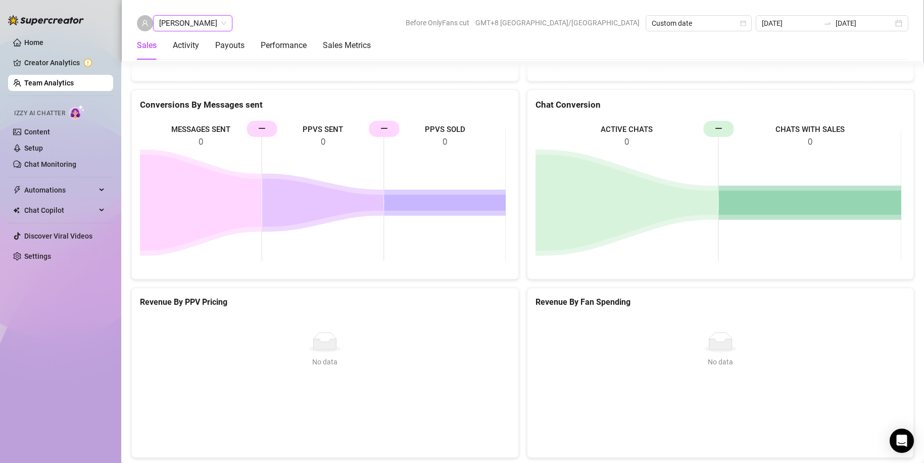
scroll to position [1379, 0]
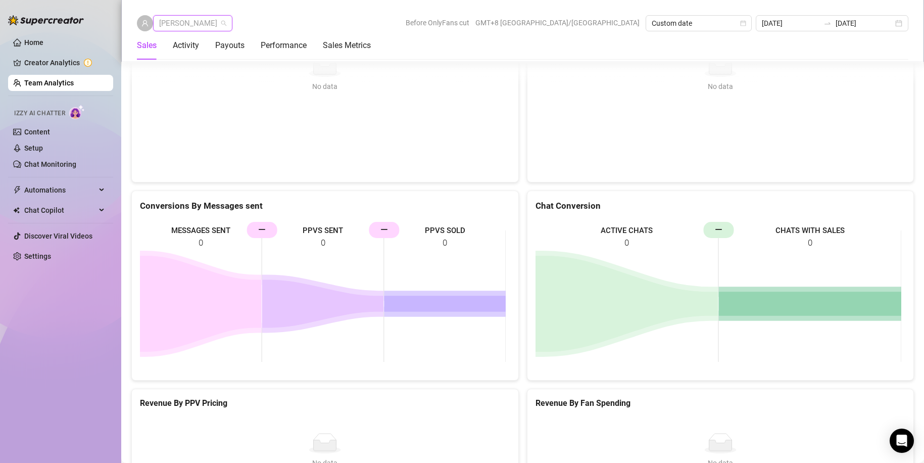
click at [194, 21] on span "Janela Dela Pena" at bounding box center [192, 23] width 67 height 15
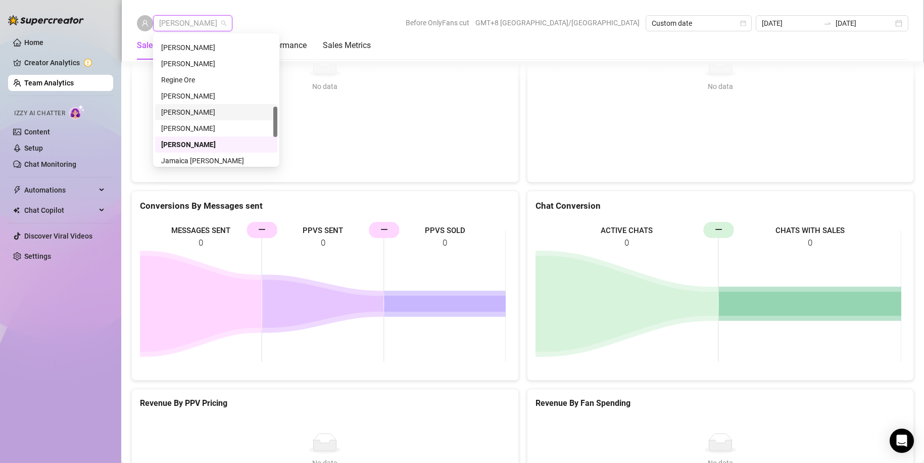
scroll to position [354, 0]
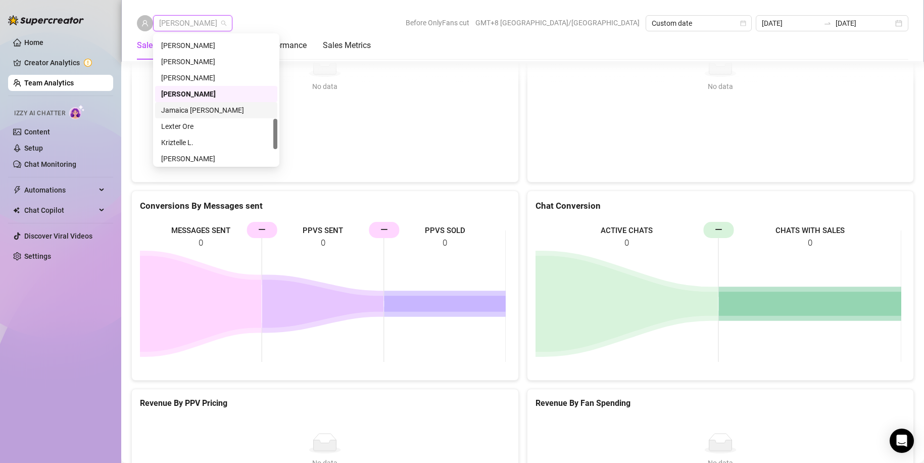
click at [192, 109] on div "Jamaica Hurtado" at bounding box center [216, 110] width 110 height 11
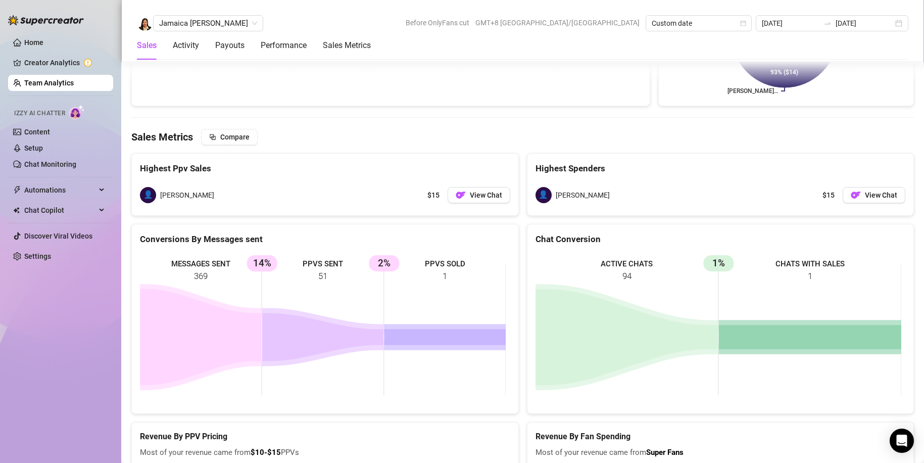
scroll to position [1603, 0]
click at [194, 22] on span "Jamaica Hurtado" at bounding box center [208, 23] width 98 height 15
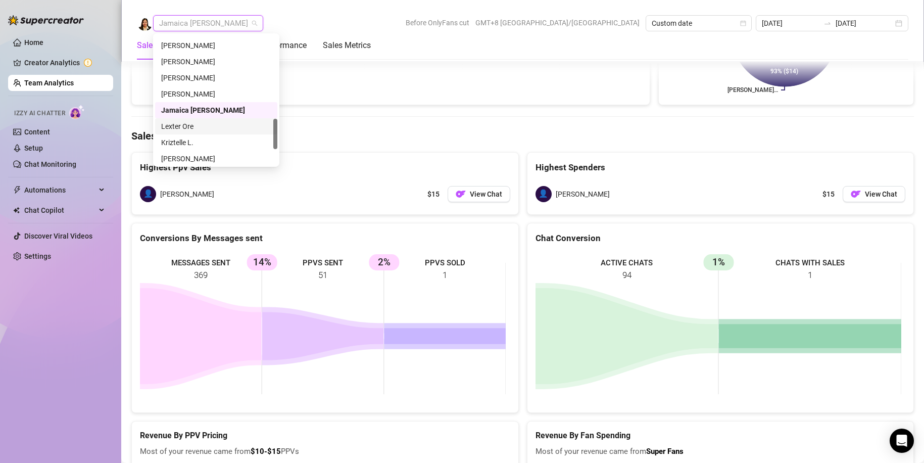
click at [183, 127] on div "Lexter Ore" at bounding box center [216, 126] width 110 height 11
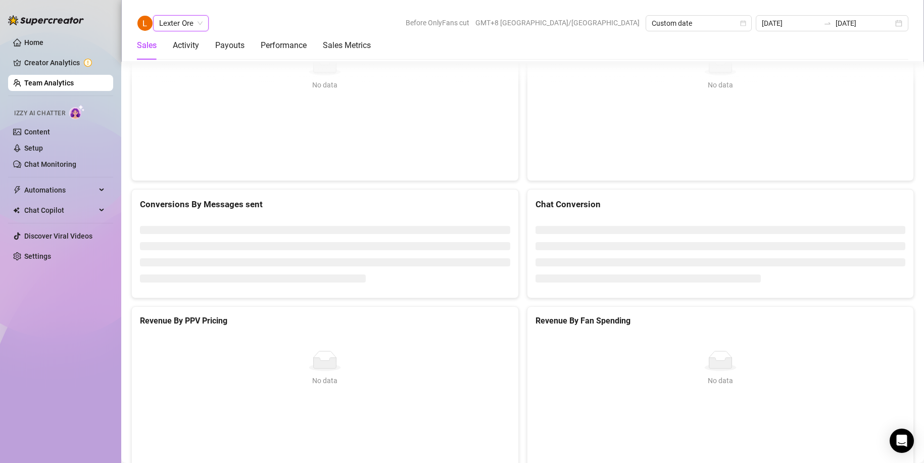
scroll to position [1379, 0]
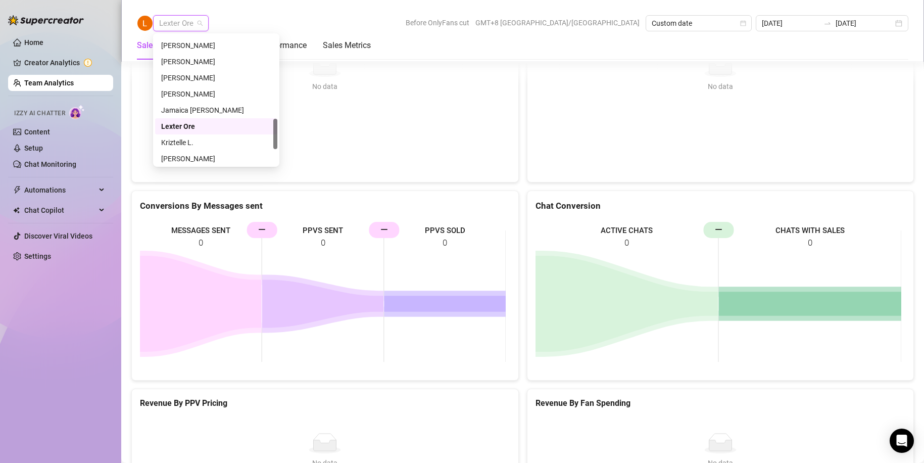
click at [185, 24] on span "Lexter Ore" at bounding box center [180, 23] width 43 height 15
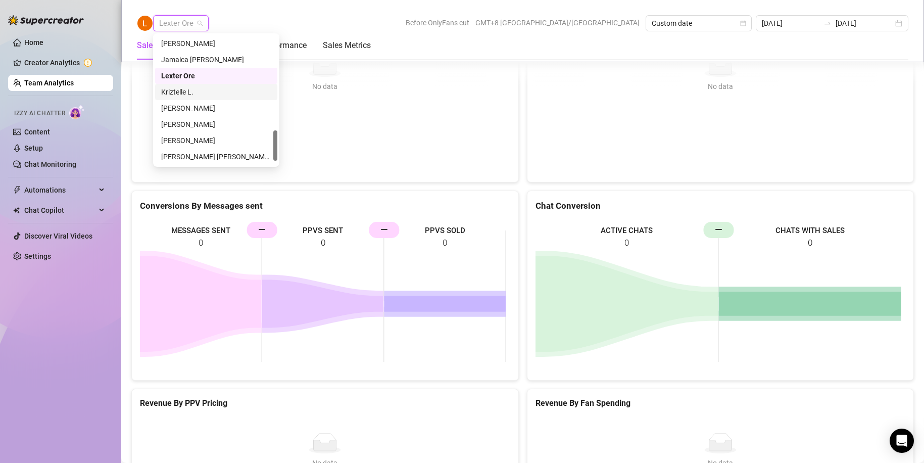
click at [179, 90] on div "Kriztelle L." at bounding box center [216, 91] width 110 height 11
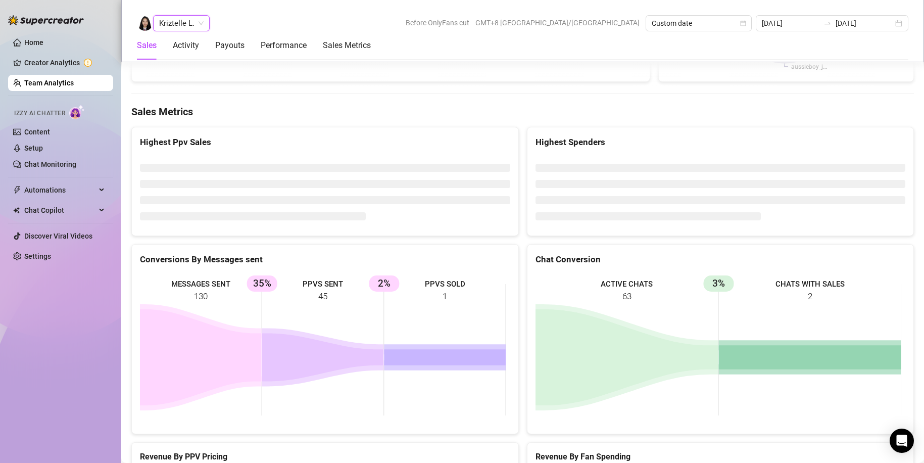
scroll to position [1627, 0]
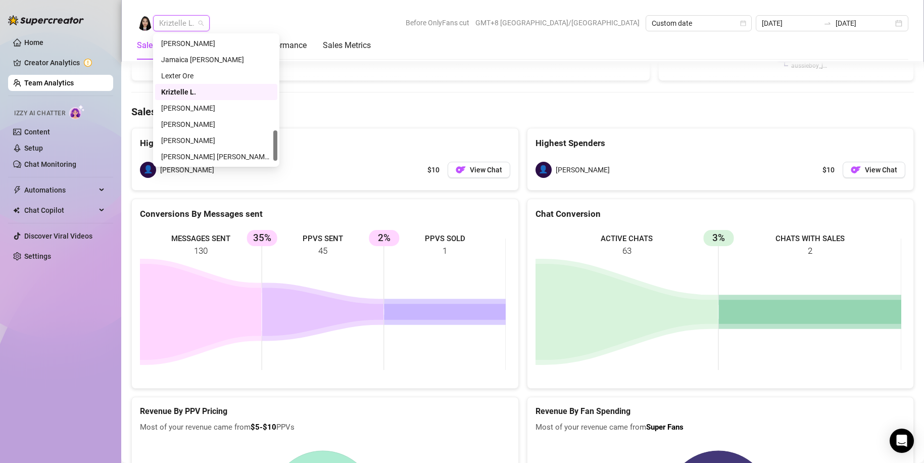
click at [179, 22] on span "Kriztelle L." at bounding box center [181, 23] width 44 height 15
click at [189, 120] on div "Mariane Subia" at bounding box center [216, 124] width 110 height 11
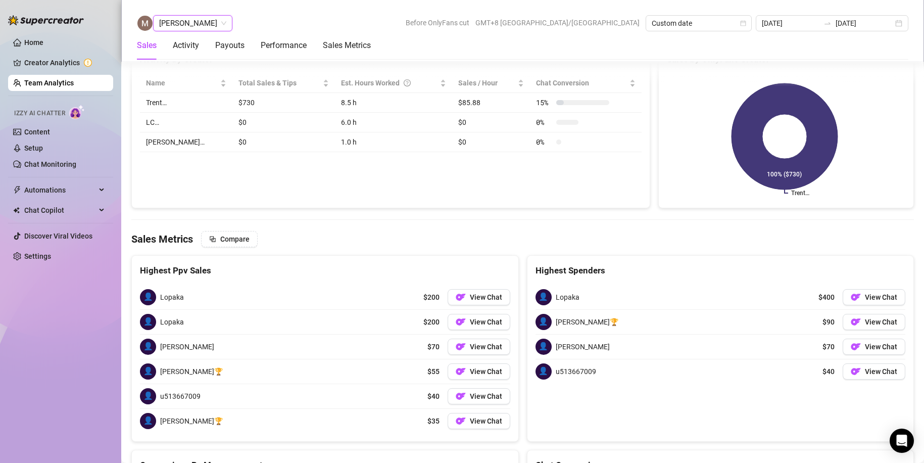
scroll to position [1573, 0]
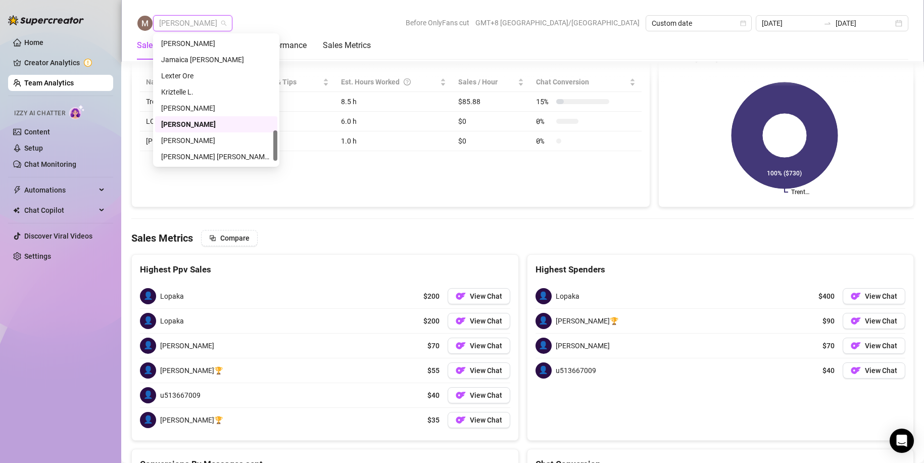
click at [176, 22] on span "Mariane Subia" at bounding box center [192, 23] width 67 height 15
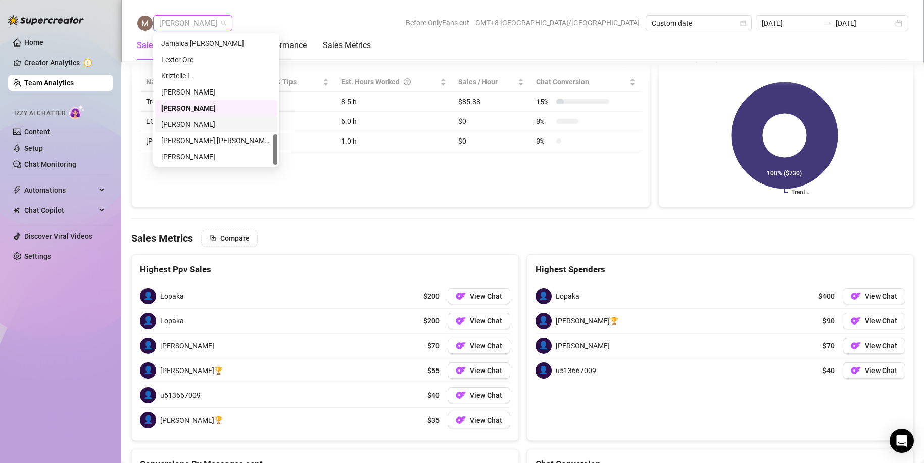
click at [182, 119] on div "Anjo Ty" at bounding box center [216, 124] width 110 height 11
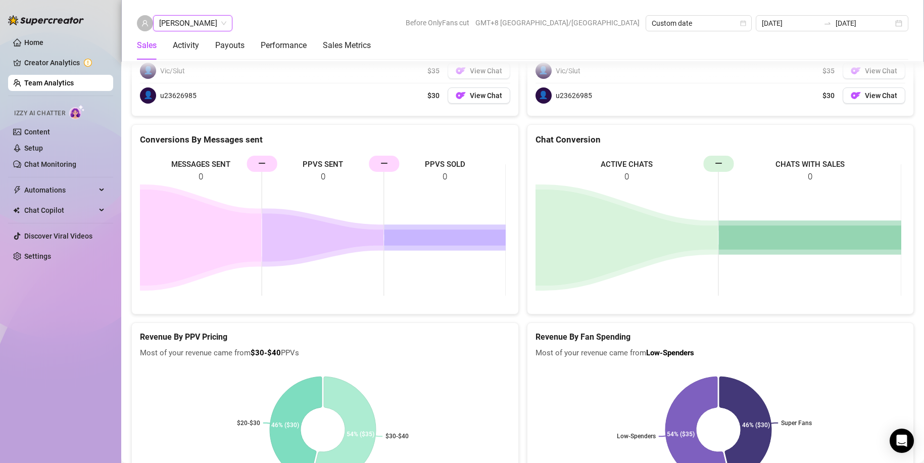
scroll to position [1597, 0]
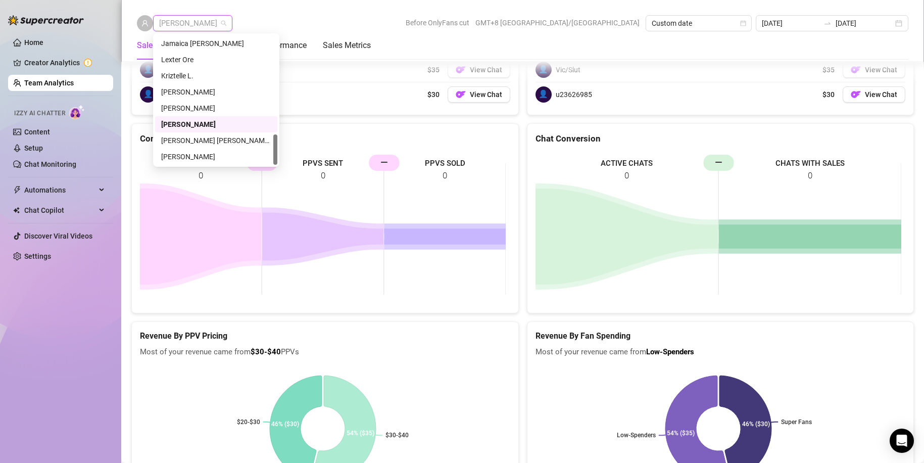
click at [184, 22] on span "Anjo Ty" at bounding box center [192, 23] width 67 height 15
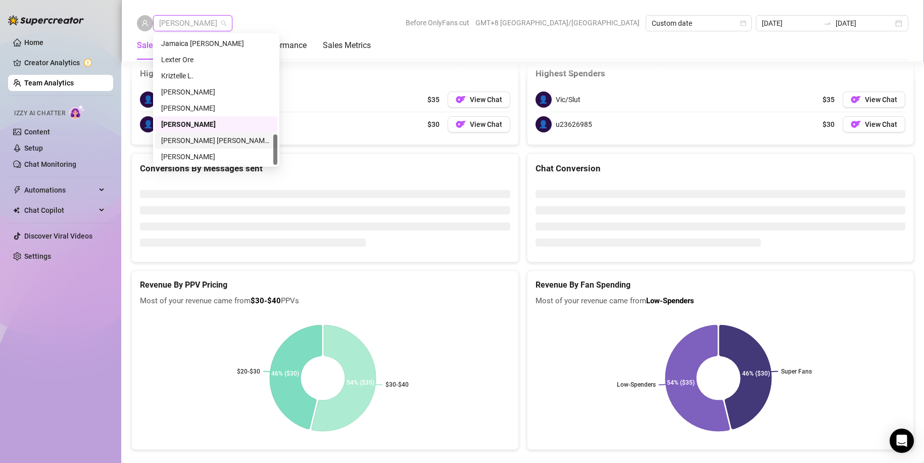
scroll to position [1573, 0]
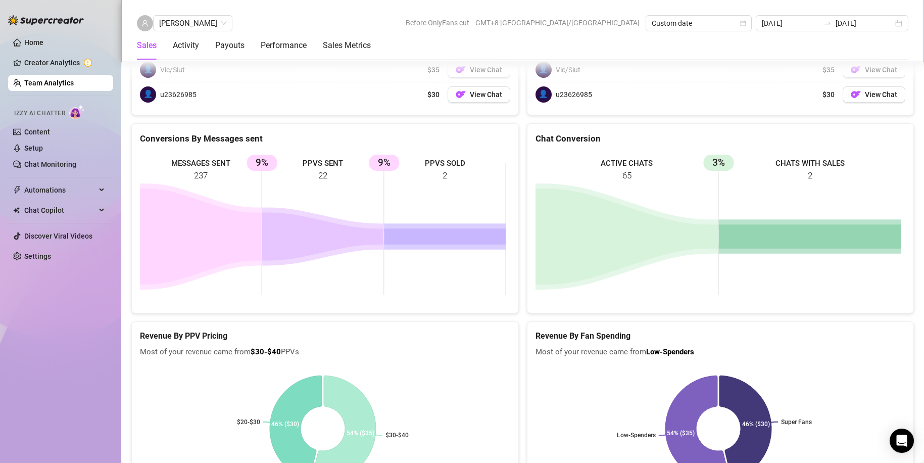
click at [115, 293] on aside "Home Creator Analytics Team Analytics Izzy AI Chatter Content Setup Chat Monito…" at bounding box center [60, 231] width 121 height 463
click at [171, 24] on span "Anjo Ty" at bounding box center [192, 23] width 67 height 15
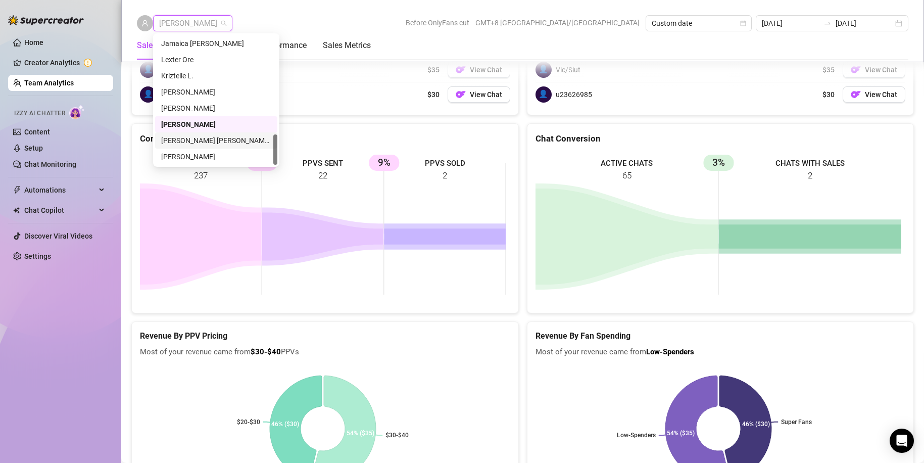
click at [196, 134] on div "Ric John Derell Tayre" at bounding box center [216, 140] width 122 height 16
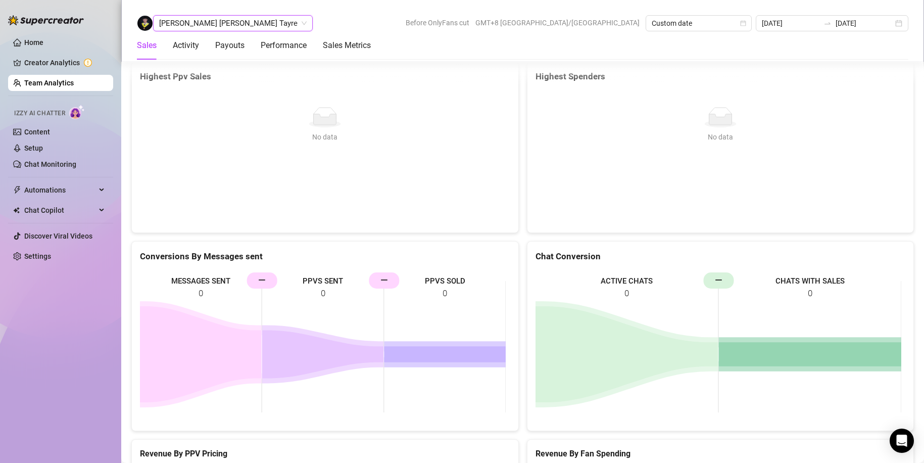
scroll to position [1480, 0]
